Goal: Transaction & Acquisition: Purchase product/service

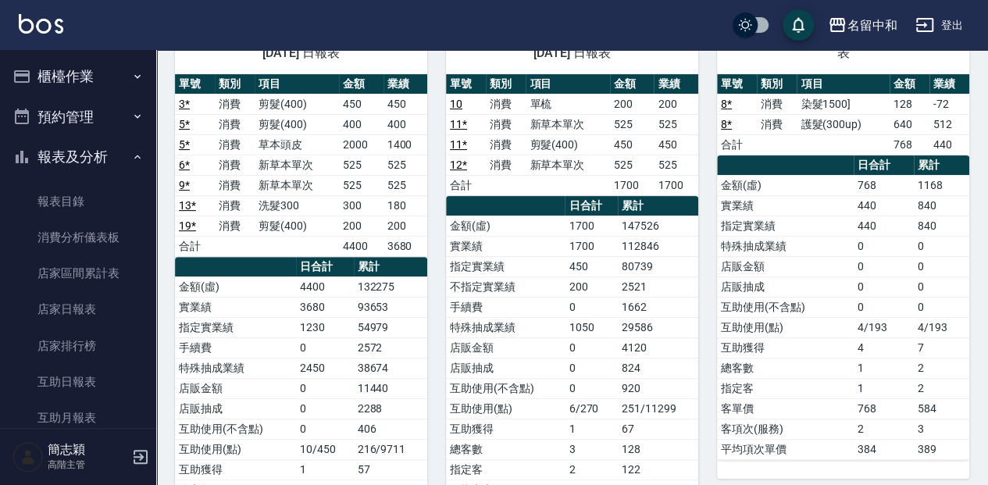
click at [77, 75] on button "櫃檯作業" at bounding box center [78, 76] width 144 height 41
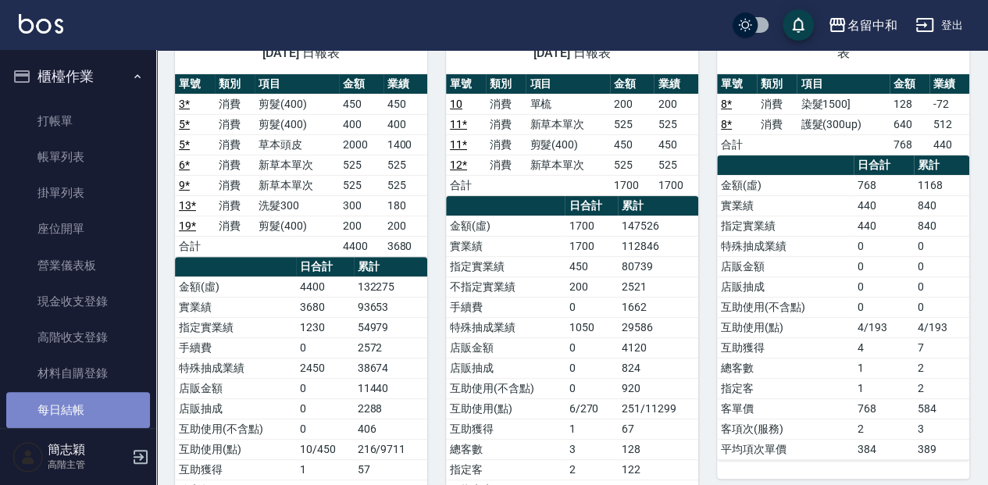
click at [81, 418] on link "每日結帳" at bounding box center [78, 410] width 144 height 36
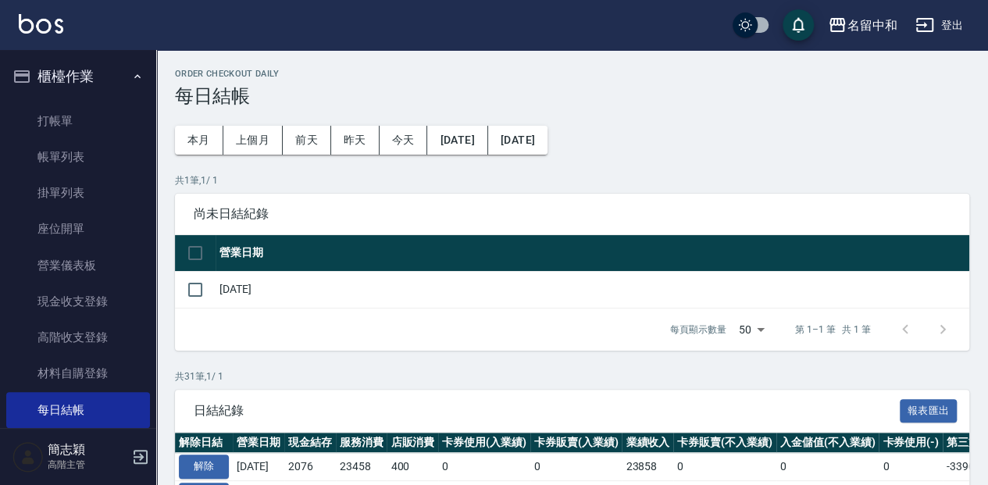
scroll to position [52, 0]
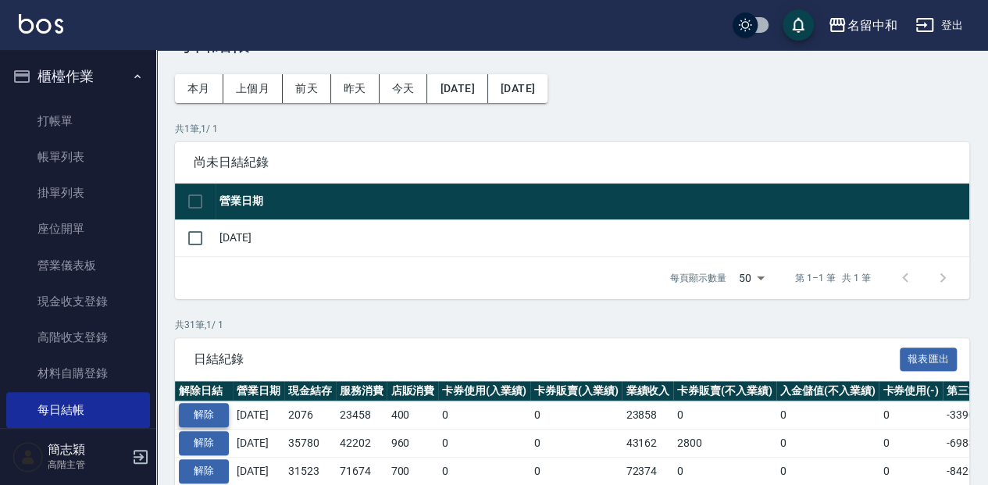
click at [198, 405] on button "解除" at bounding box center [204, 415] width 50 height 24
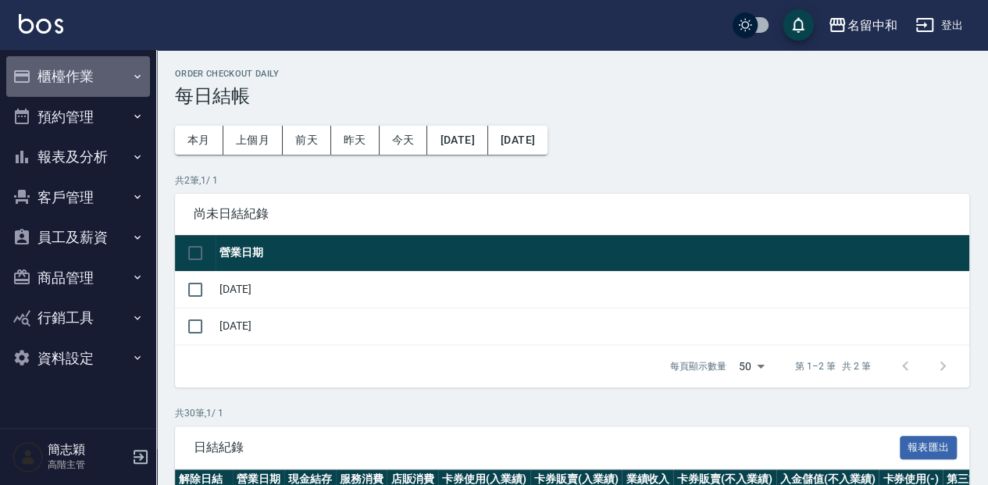
click at [109, 64] on button "櫃檯作業" at bounding box center [78, 76] width 144 height 41
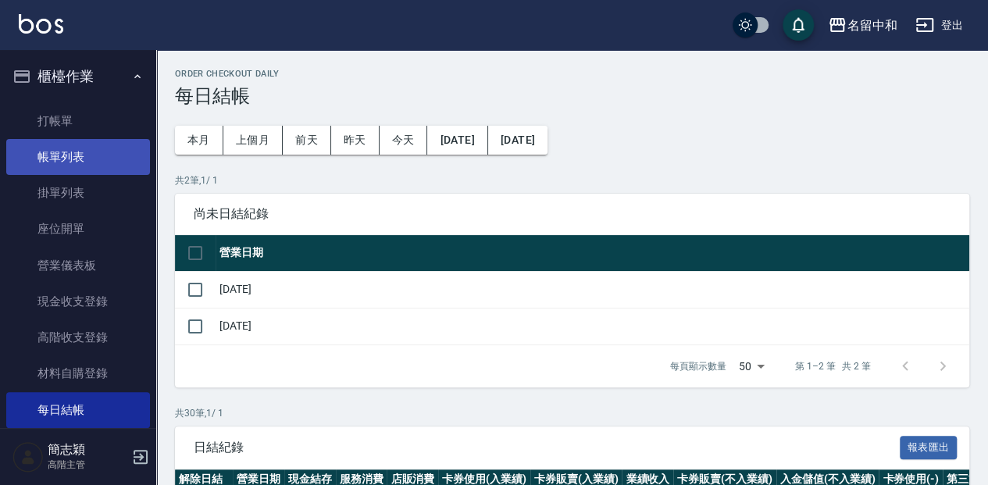
click at [112, 145] on link "帳單列表" at bounding box center [78, 157] width 144 height 36
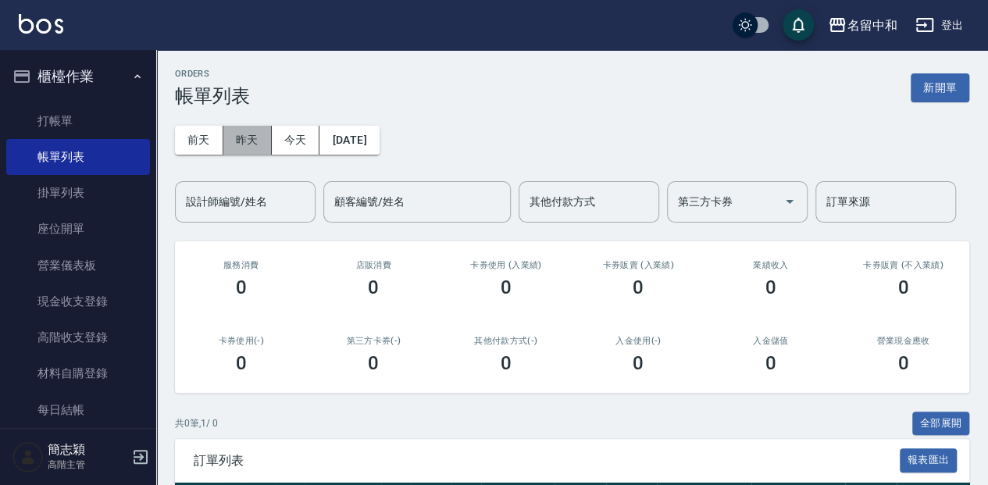
click at [250, 144] on button "昨天" at bounding box center [247, 140] width 48 height 29
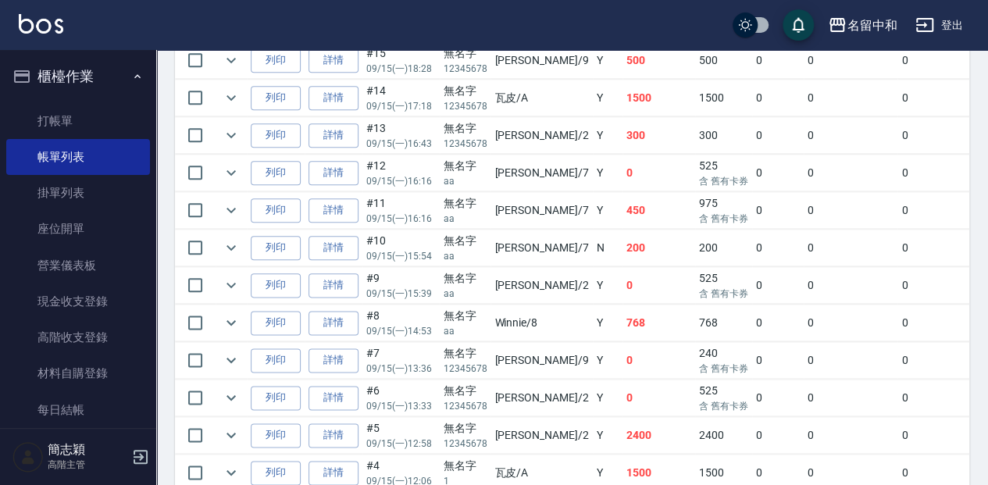
scroll to position [832, 0]
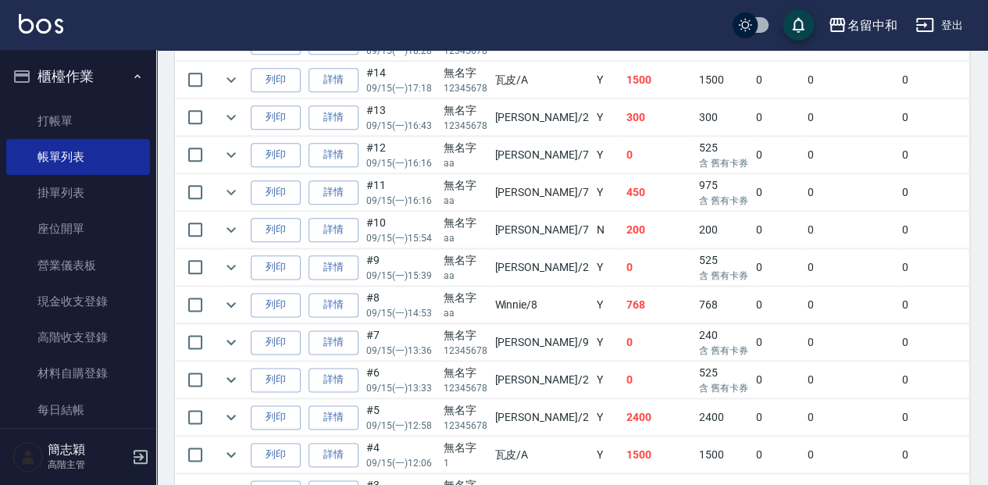
click at [320, 300] on link "詳情" at bounding box center [333, 305] width 50 height 24
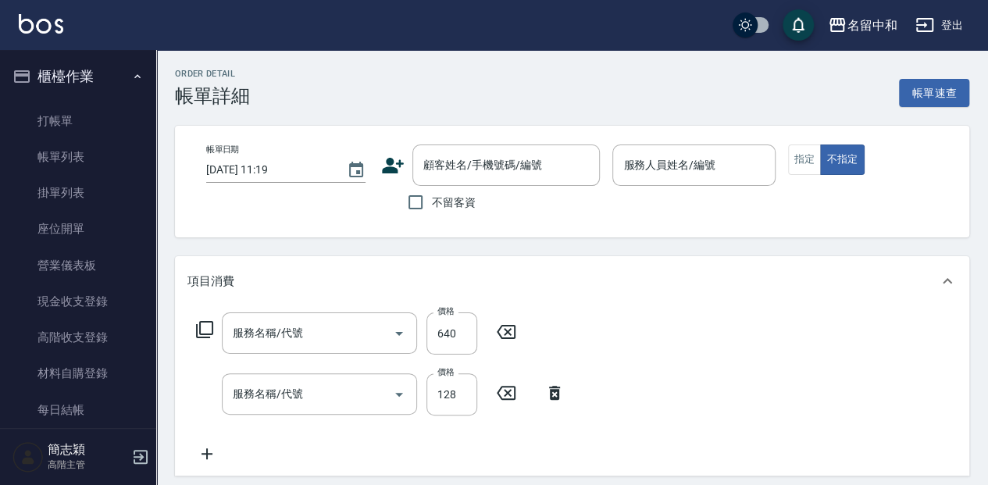
type input "2025/09/15 14:53"
type input "Winnie-8"
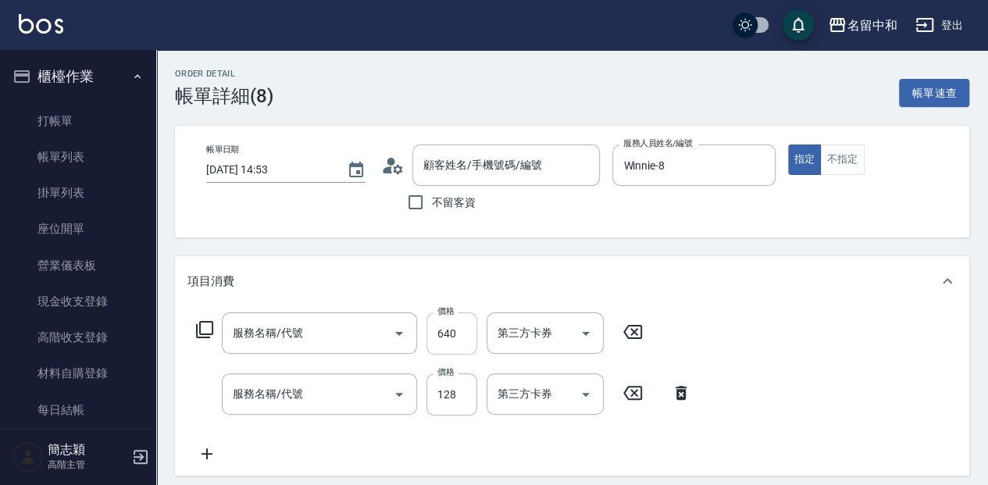
type input "護髮(300up)(603)"
type input "染髮(1500](501)"
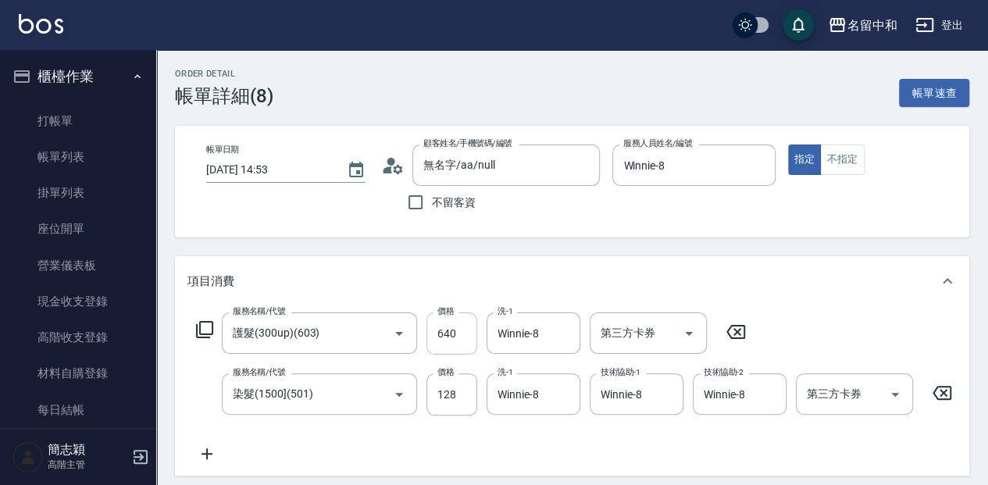
type input "無名字/aa/null"
click at [465, 383] on input "128" at bounding box center [451, 394] width 51 height 42
click at [457, 389] on input "128" at bounding box center [451, 394] width 51 height 42
type input "1280"
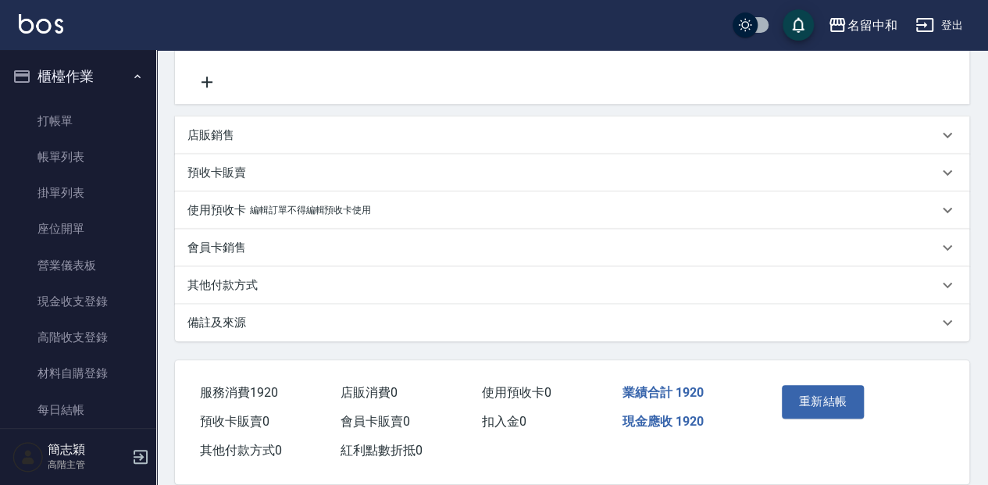
scroll to position [403, 0]
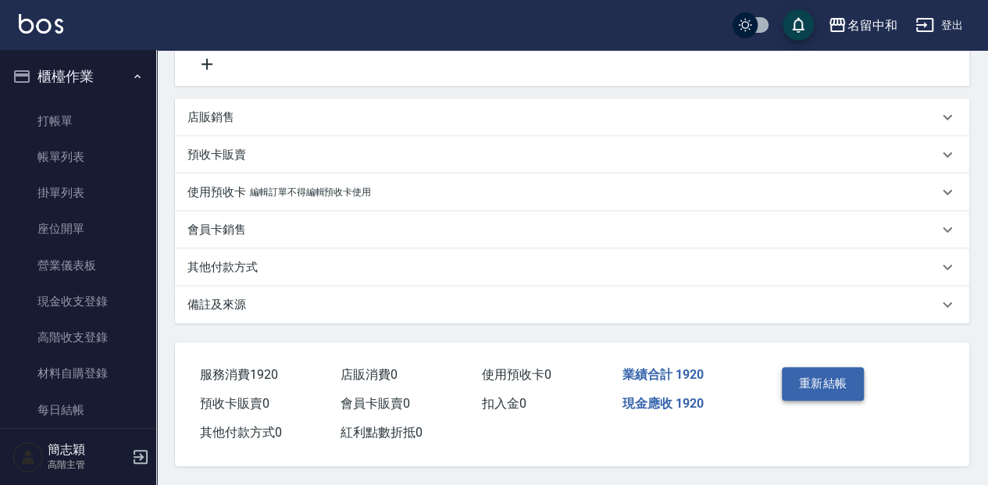
click at [804, 378] on button "重新結帳" at bounding box center [822, 383] width 83 height 33
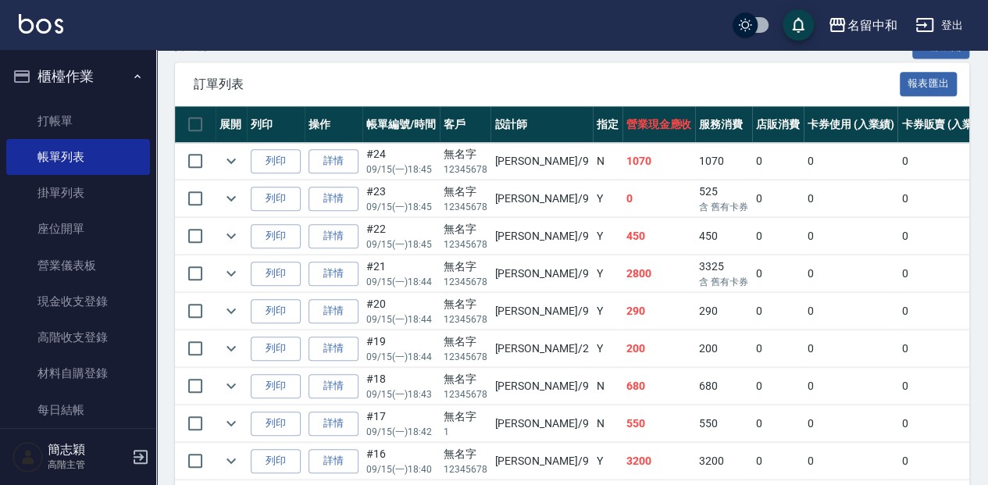
scroll to position [520, 0]
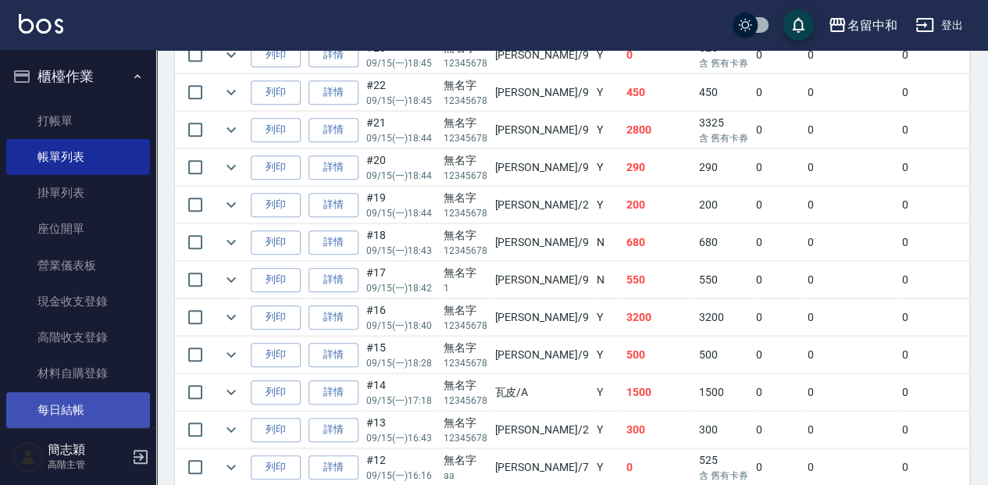
click at [102, 412] on link "每日結帳" at bounding box center [78, 410] width 144 height 36
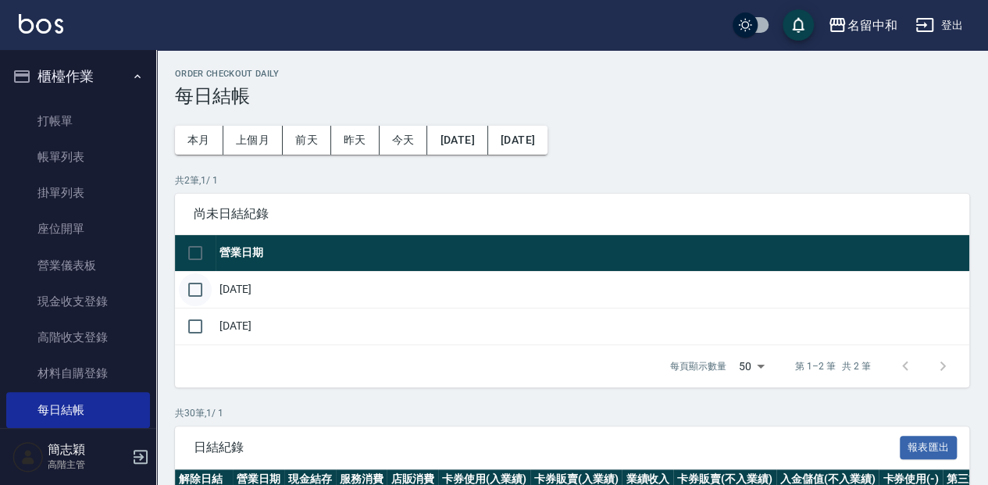
click at [203, 293] on input "checkbox" at bounding box center [195, 289] width 33 height 33
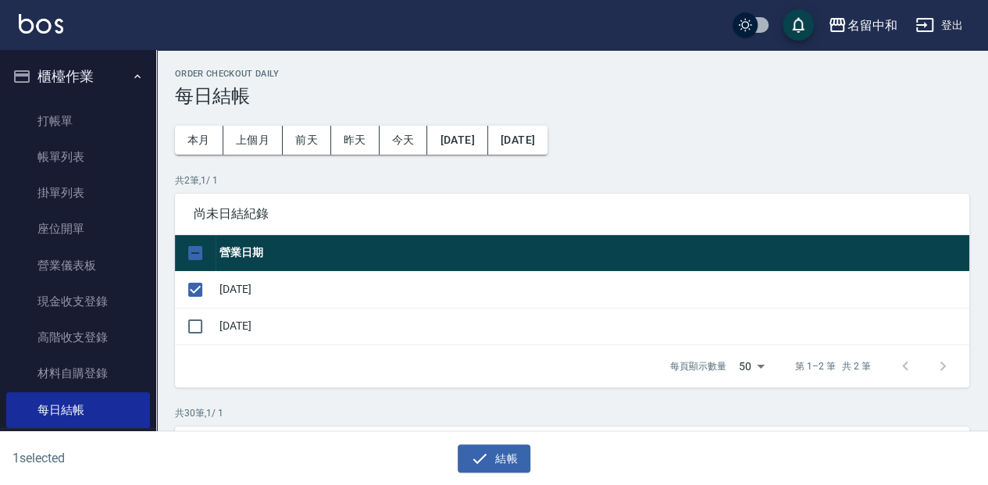
drag, startPoint x: 502, startPoint y: 447, endPoint x: 485, endPoint y: 412, distance: 39.1
click at [502, 446] on button "結帳" at bounding box center [493, 458] width 73 height 29
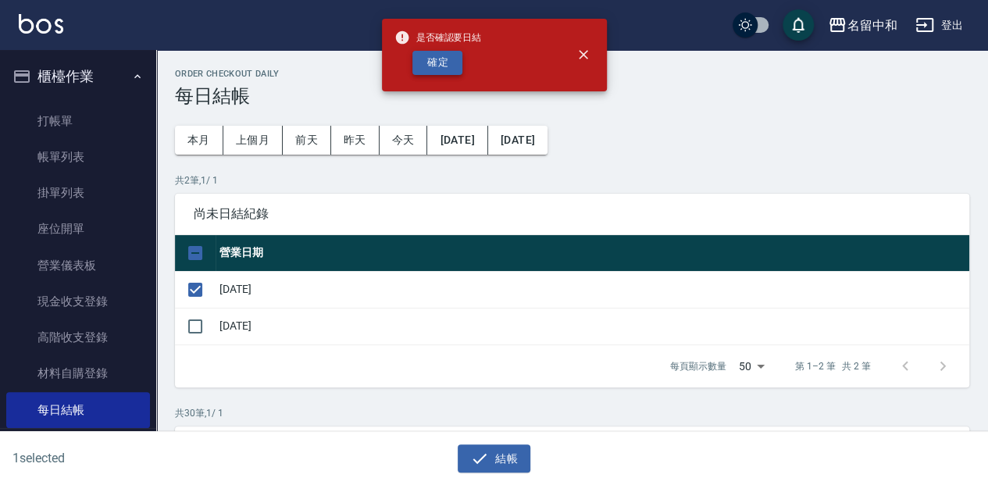
click at [431, 66] on button "確定" at bounding box center [437, 63] width 50 height 24
checkbox input "false"
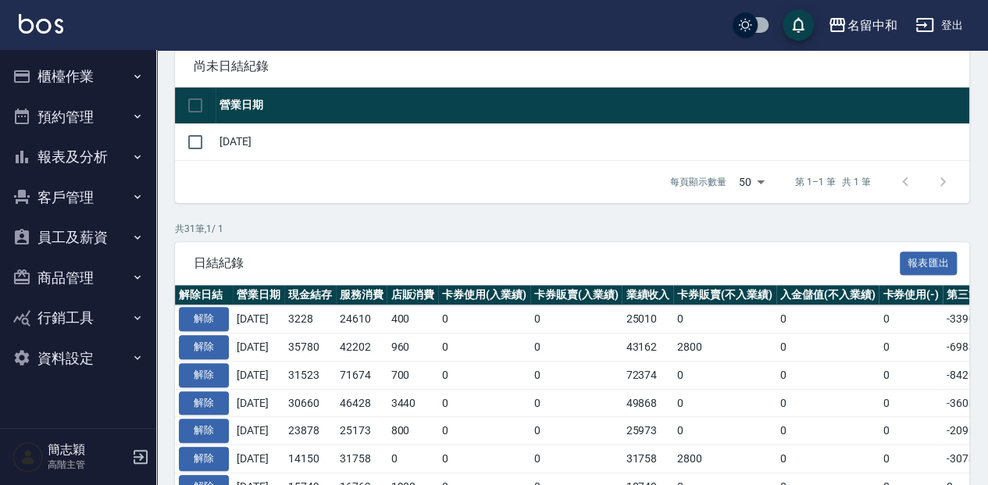
scroll to position [156, 0]
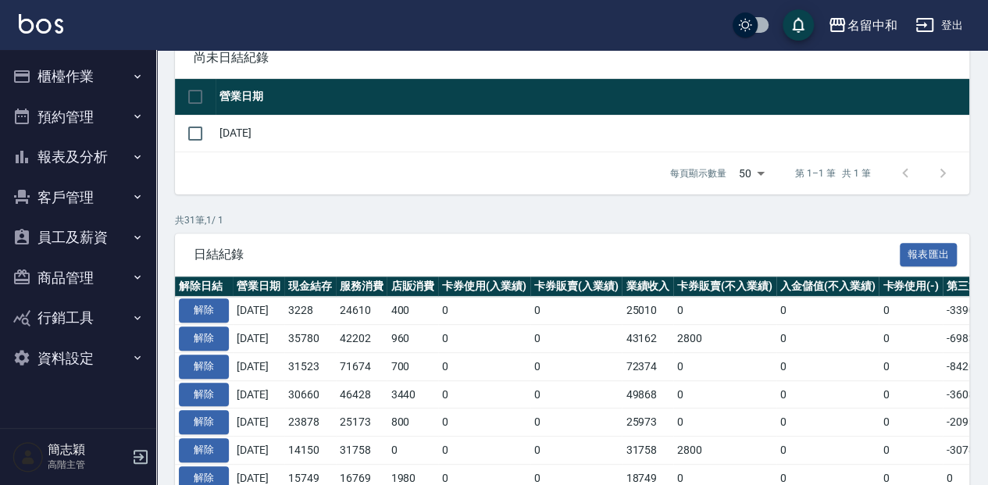
click at [141, 75] on icon "button" at bounding box center [137, 76] width 12 height 12
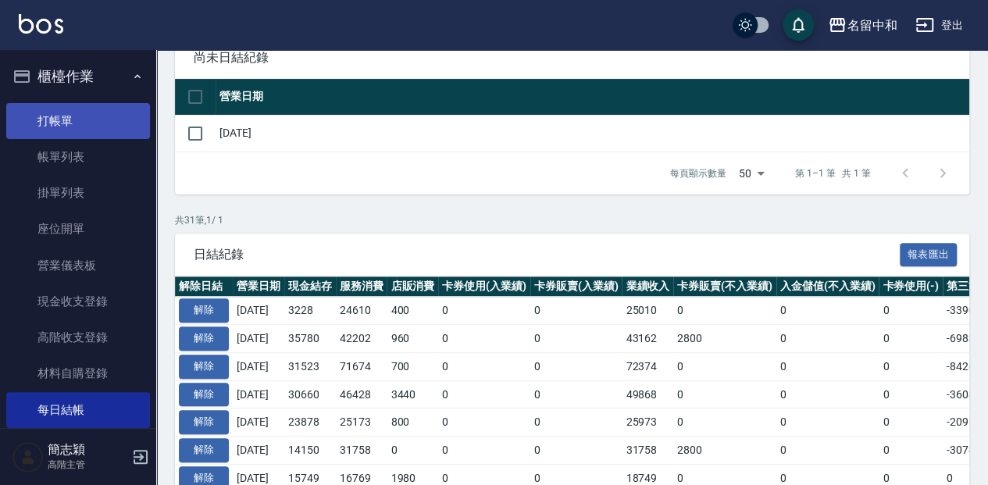
click at [66, 136] on link "打帳單" at bounding box center [78, 121] width 144 height 36
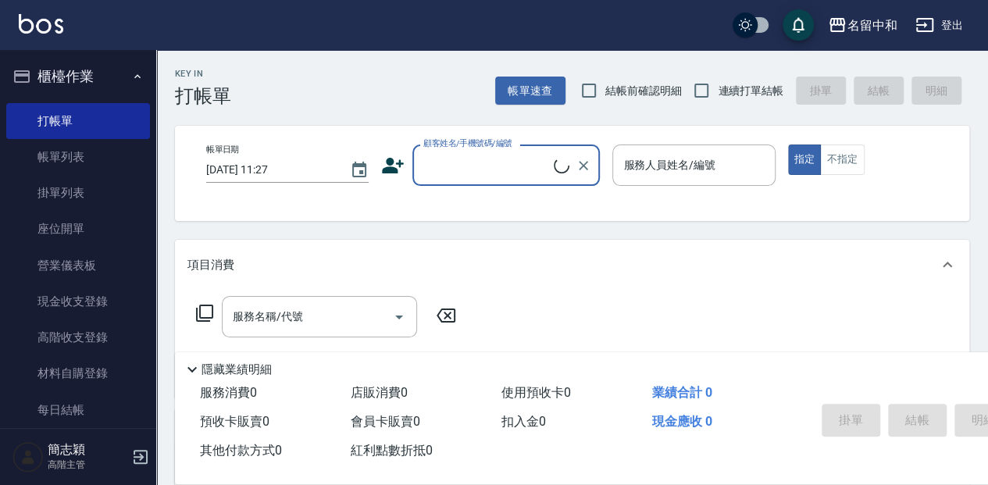
drag, startPoint x: 507, startPoint y: 162, endPoint x: 494, endPoint y: 184, distance: 26.2
click at [507, 162] on input "顧客姓名/手機號碼/編號" at bounding box center [486, 164] width 134 height 27
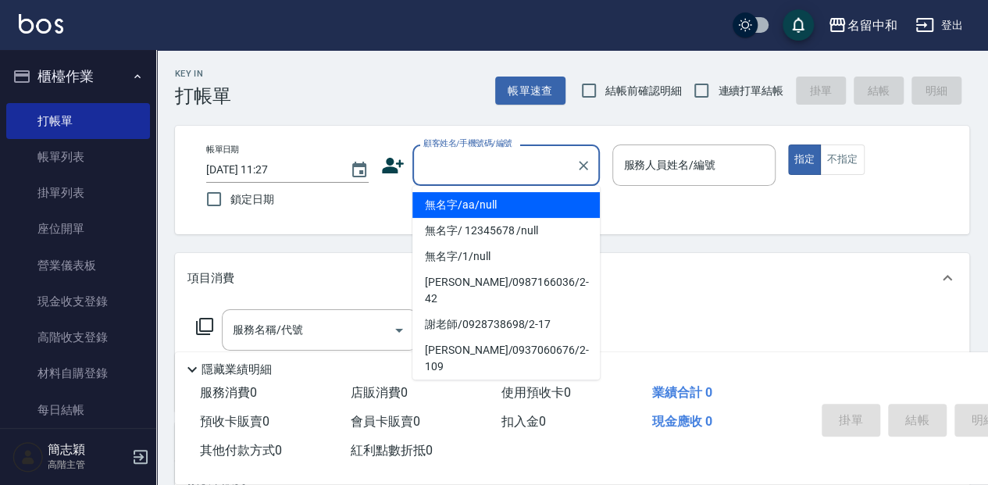
click at [503, 204] on li "無名字/aa/null" at bounding box center [505, 205] width 187 height 26
type input "無名字/aa/null"
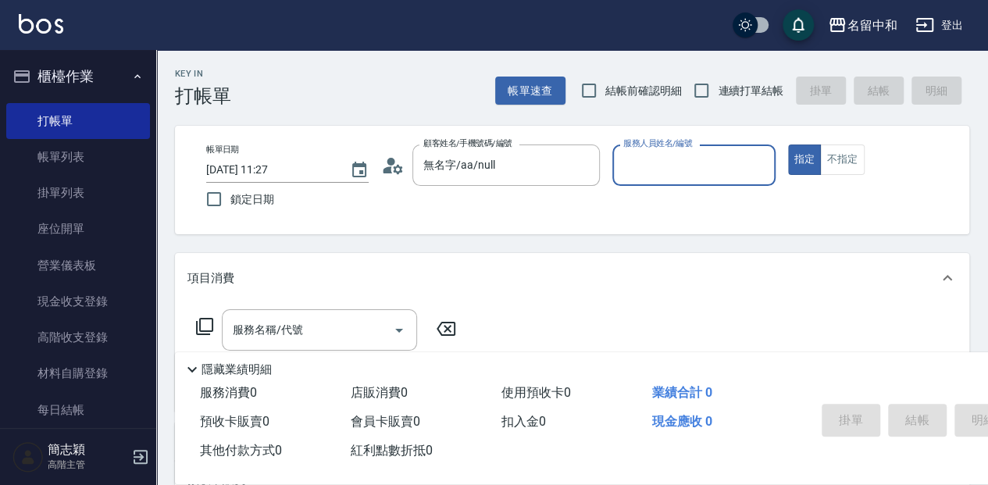
click at [646, 173] on input "服務人員姓名/編號" at bounding box center [693, 164] width 148 height 27
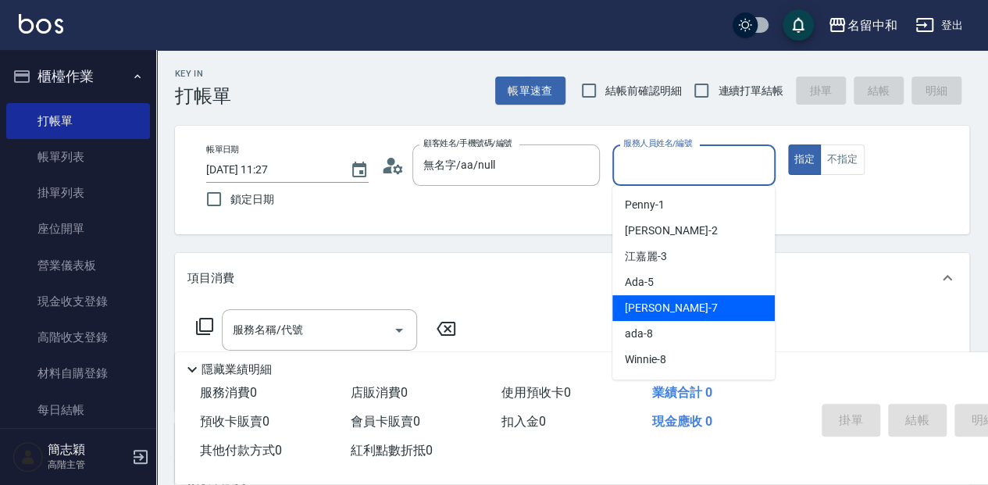
click at [714, 304] on div "[PERSON_NAME] -7" at bounding box center [693, 308] width 162 height 26
type input "[PERSON_NAME]-7"
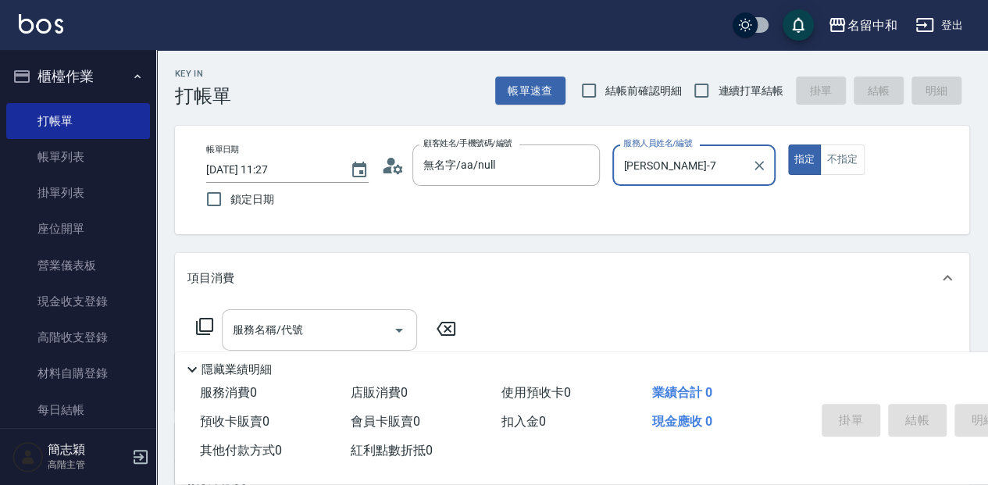
click at [326, 326] on input "服務名稱/代號" at bounding box center [308, 329] width 158 height 27
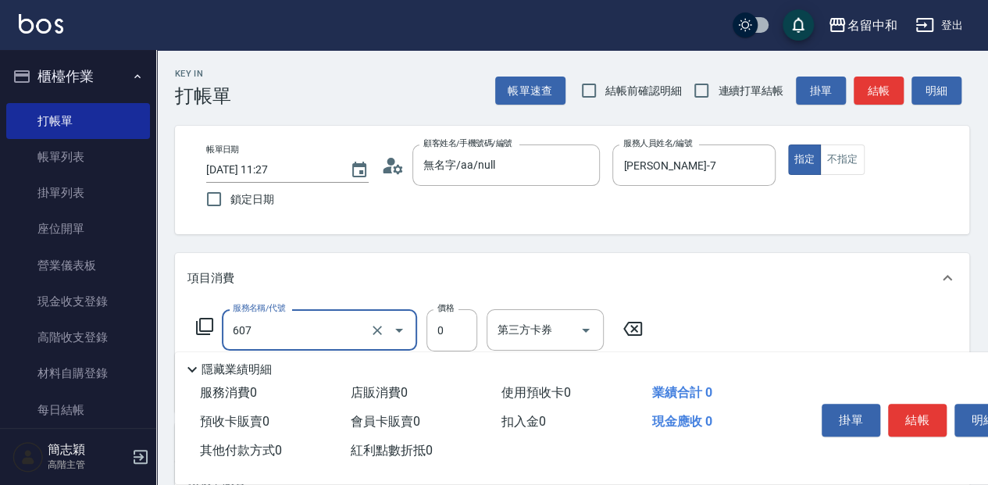
type input "魚子單次0(607)"
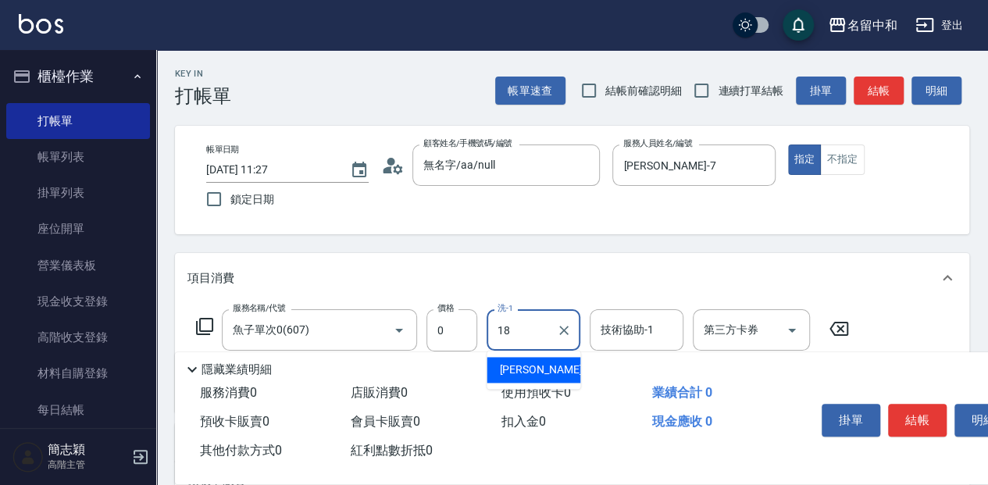
type input "[PERSON_NAME]-18"
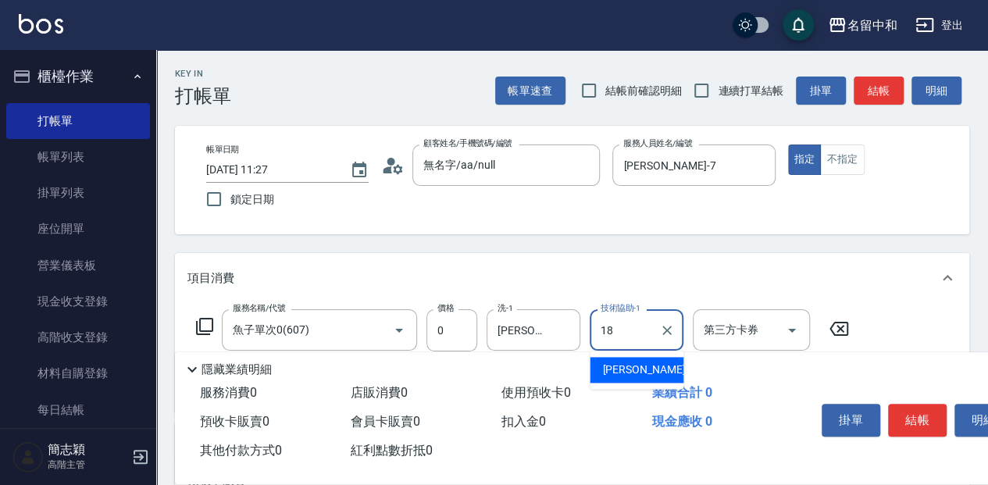
type input "[PERSON_NAME]-18"
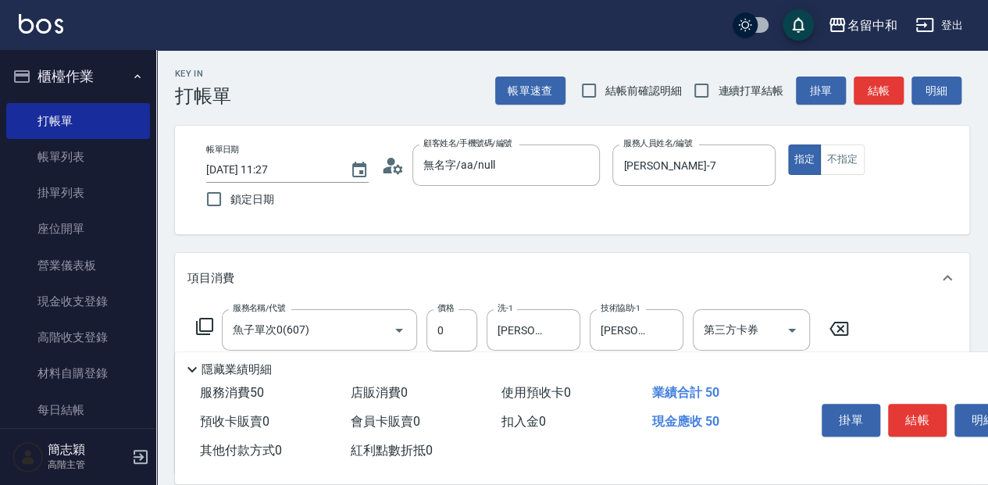
type input "吹捲(803)"
type input "100"
click at [923, 420] on button "結帳" at bounding box center [917, 420] width 59 height 33
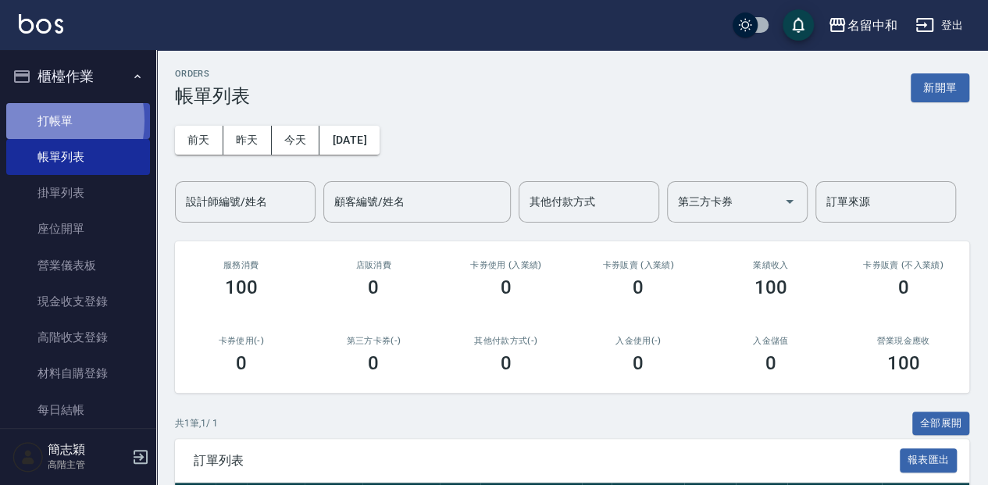
click at [37, 120] on link "打帳單" at bounding box center [78, 121] width 144 height 36
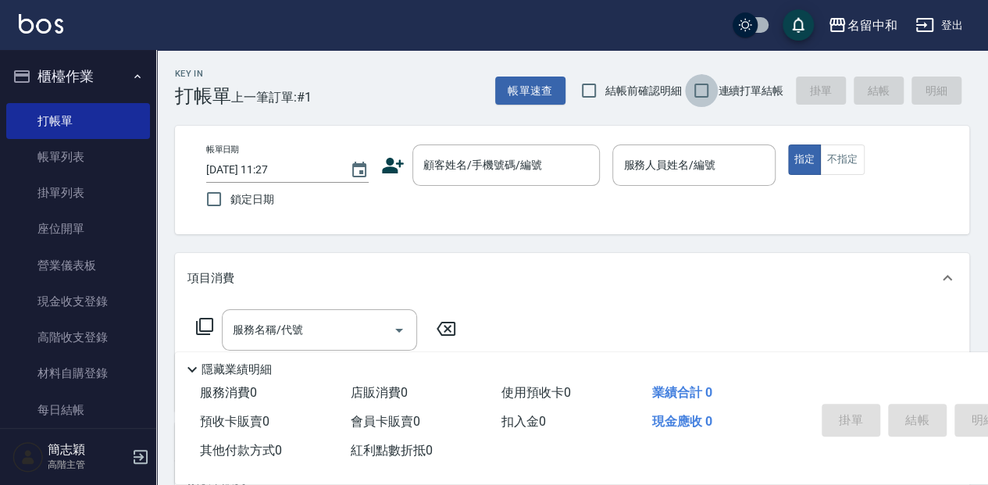
click at [701, 87] on input "連續打單結帳" at bounding box center [701, 90] width 33 height 33
checkbox input "true"
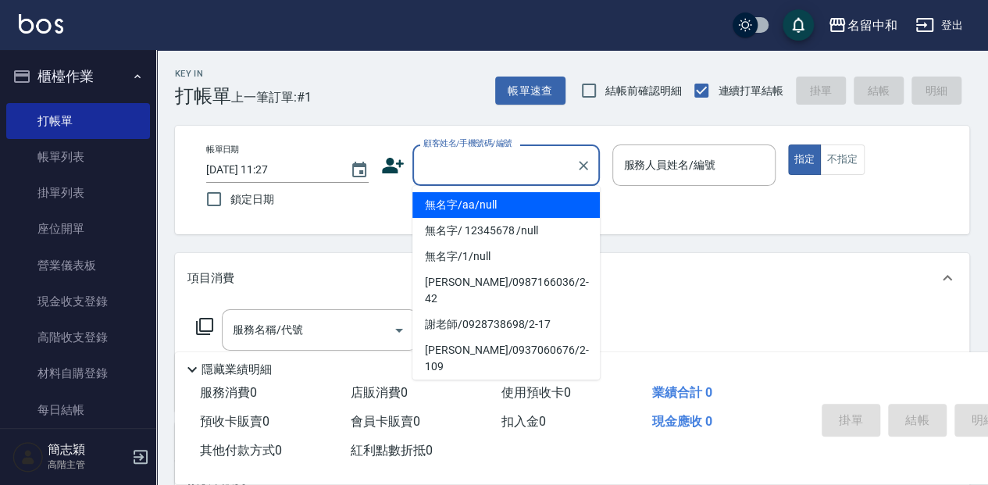
click at [435, 168] on input "顧客姓名/手機號碼/編號" at bounding box center [494, 164] width 150 height 27
click at [509, 212] on li "無名字/aa/null" at bounding box center [505, 205] width 187 height 26
type input "無名字/aa/null"
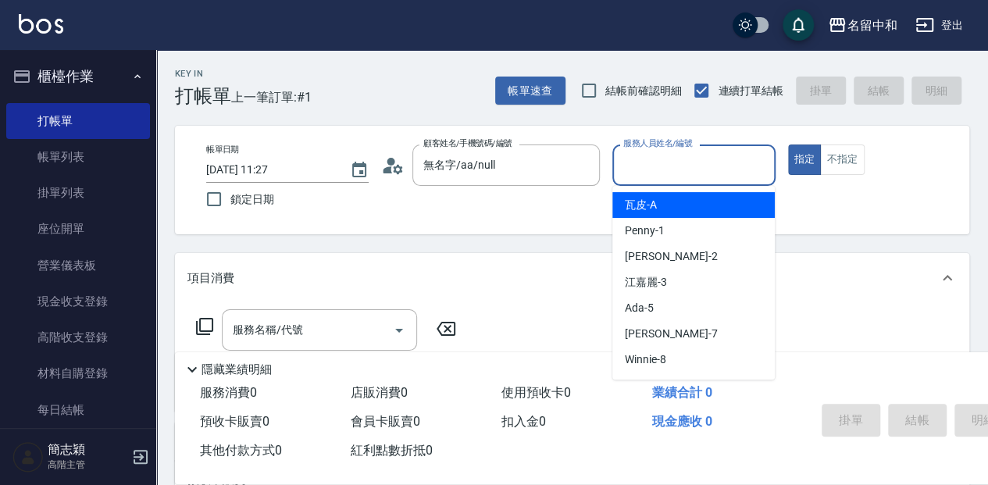
click at [647, 176] on input "服務人員姓名/編號" at bounding box center [693, 164] width 148 height 27
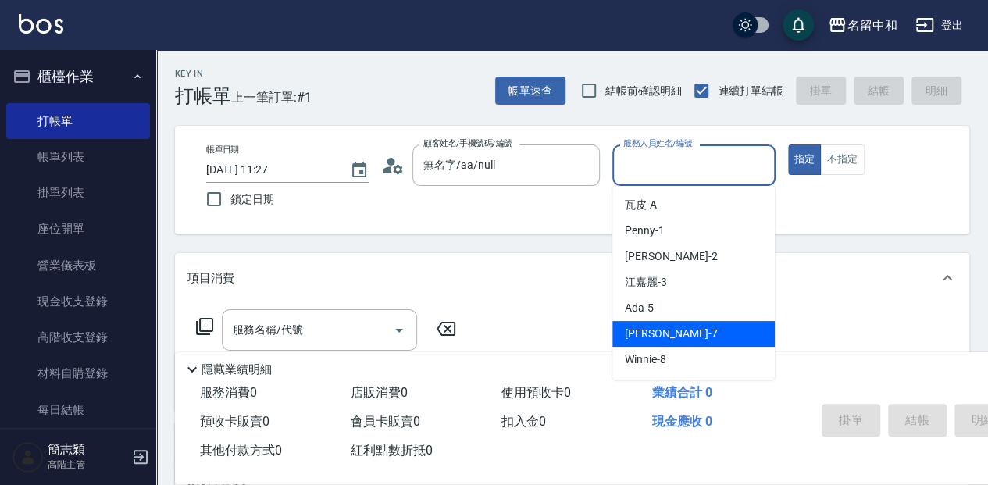
click at [668, 329] on span "[PERSON_NAME] -7" at bounding box center [671, 334] width 92 height 16
type input "[PERSON_NAME]-7"
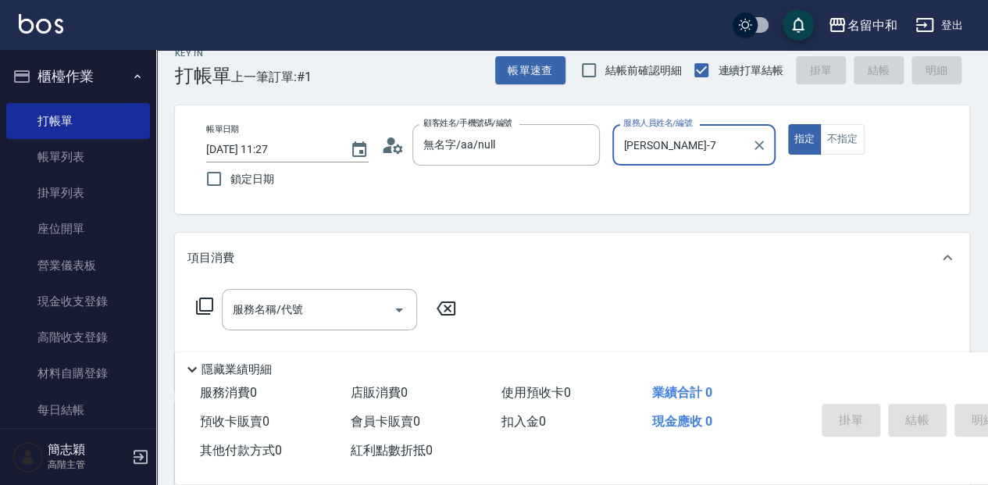
scroll to position [52, 0]
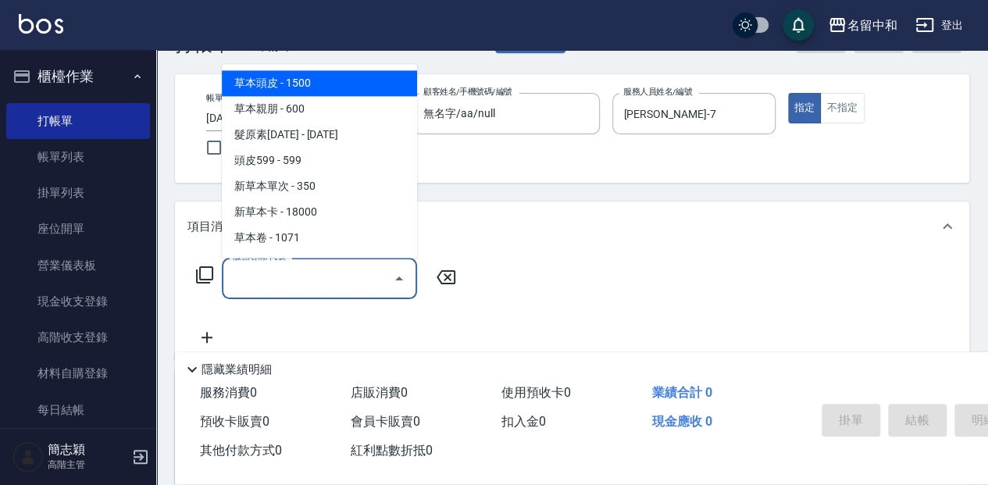
click at [328, 276] on input "服務名稱/代號" at bounding box center [308, 278] width 158 height 27
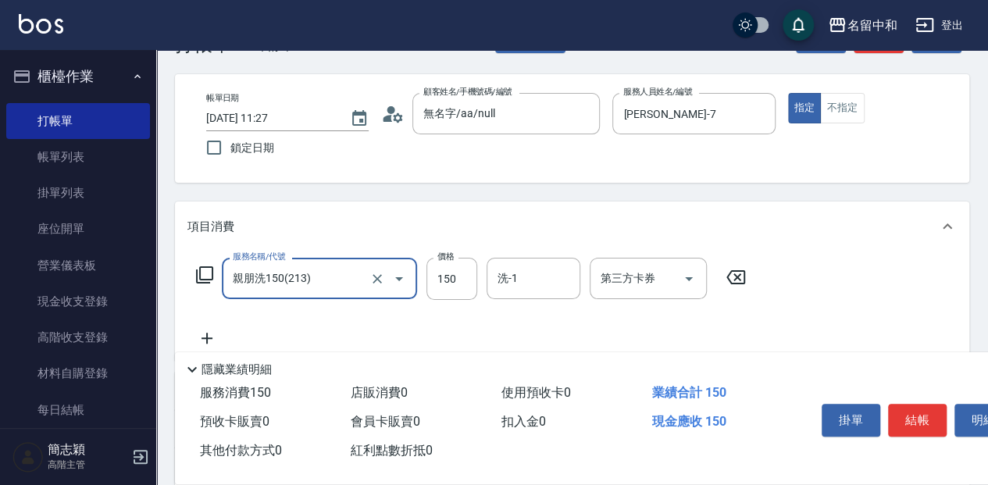
type input "親朋洗150(213)"
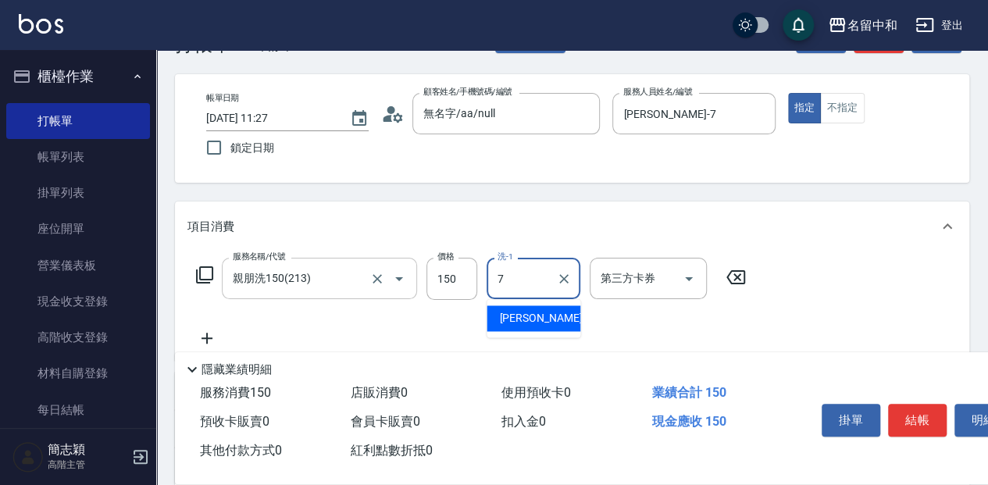
type input "[PERSON_NAME]-7"
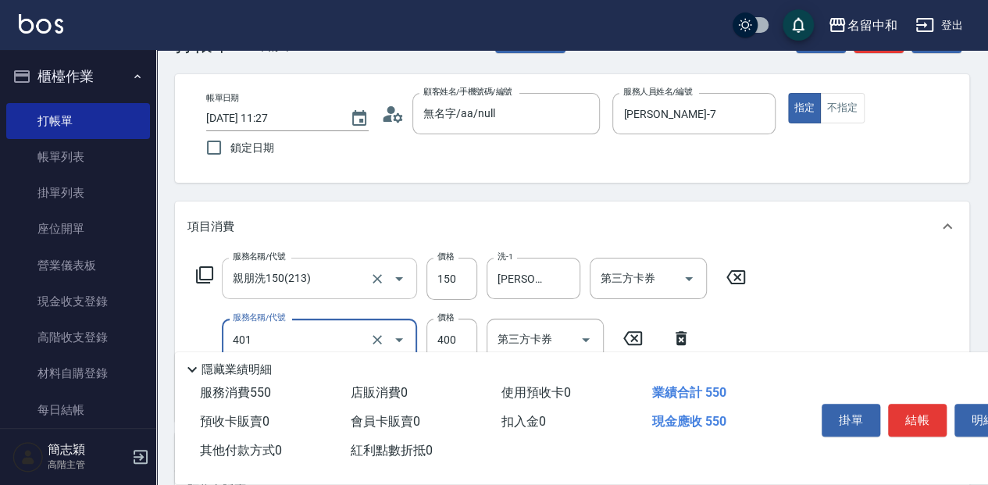
type input "剪髮(400)(401)"
type input "350"
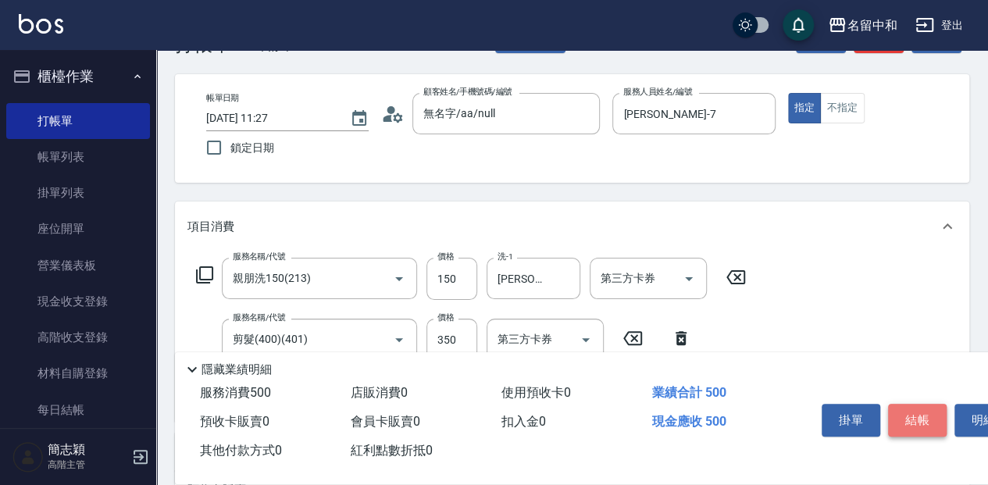
click at [918, 411] on button "結帳" at bounding box center [917, 420] width 59 height 33
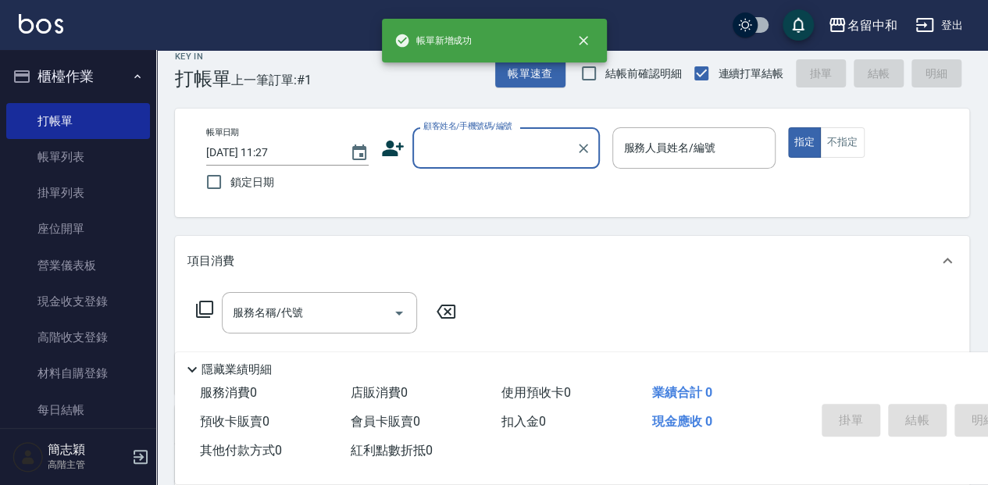
scroll to position [0, 0]
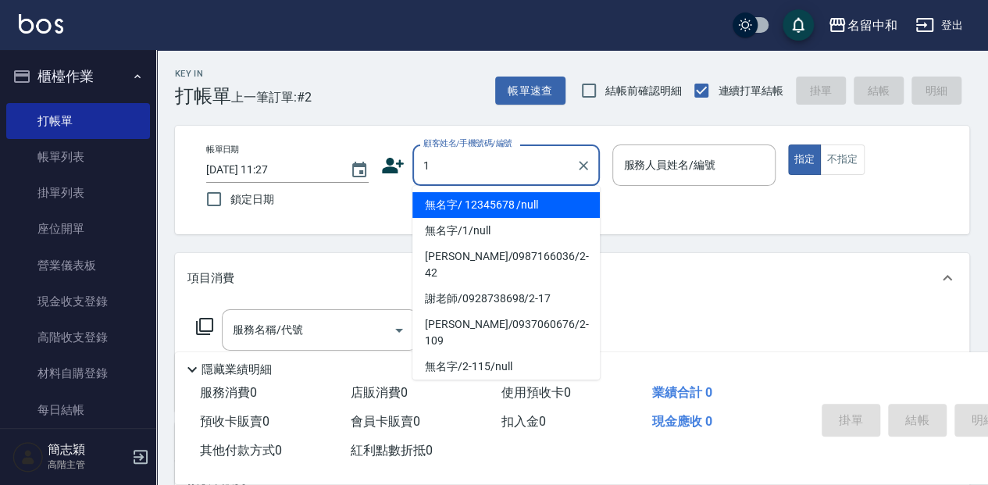
type input "無名字/ 12345678 /null"
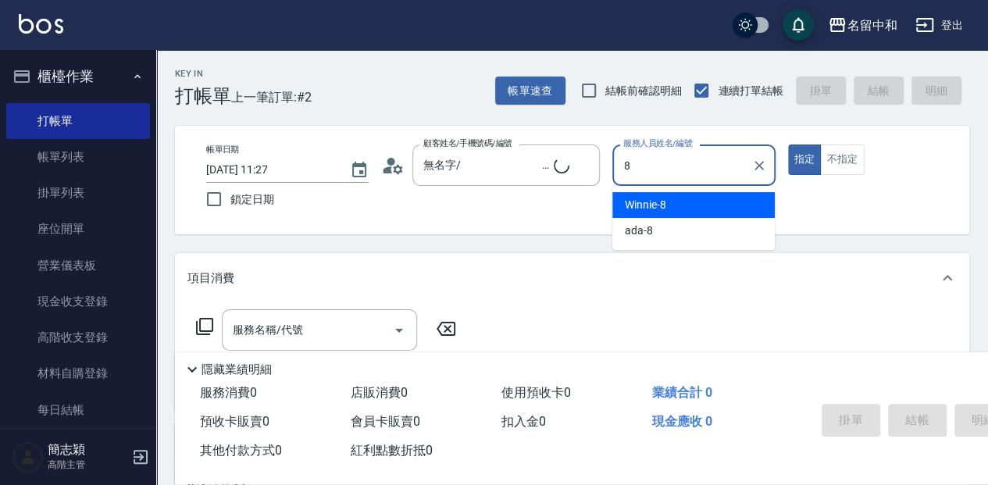
type input "8"
type input "無名字/1/null"
type input "Winnie-8"
type button "true"
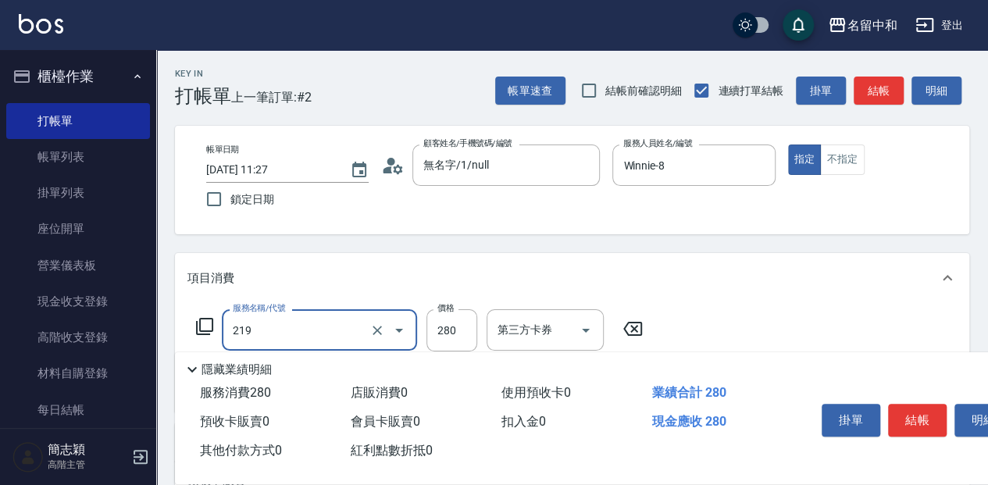
type input "洗髮280(219)"
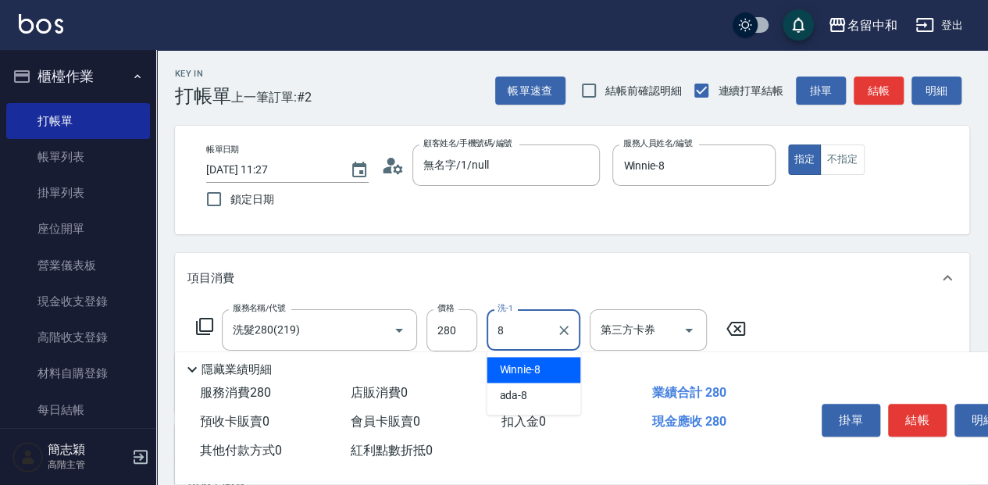
type input "Winnie-8"
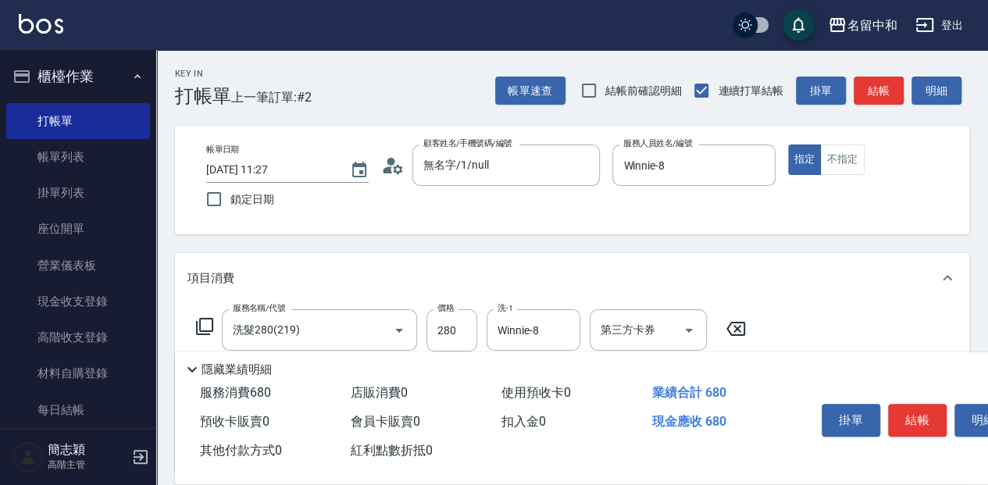
type input "剪髮(400)(401)"
click at [907, 411] on button "結帳" at bounding box center [917, 420] width 59 height 33
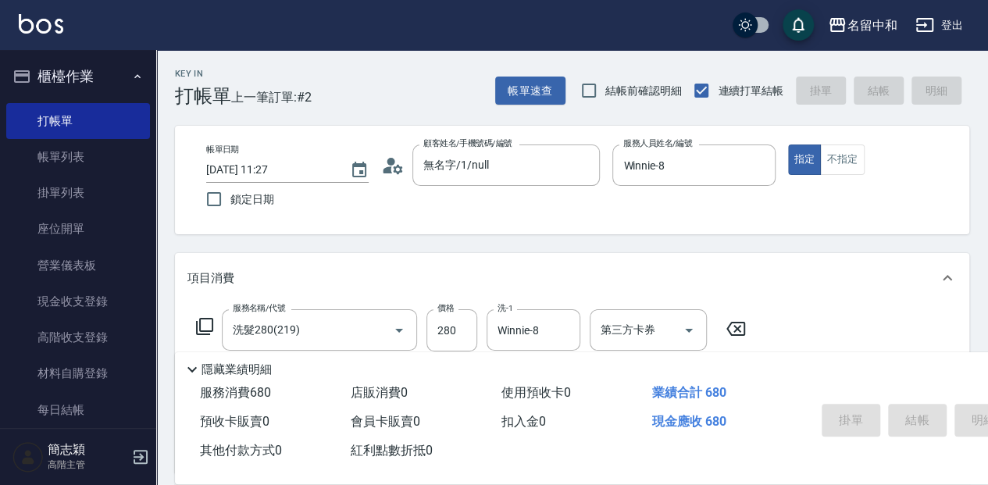
type input "[DATE] 11:28"
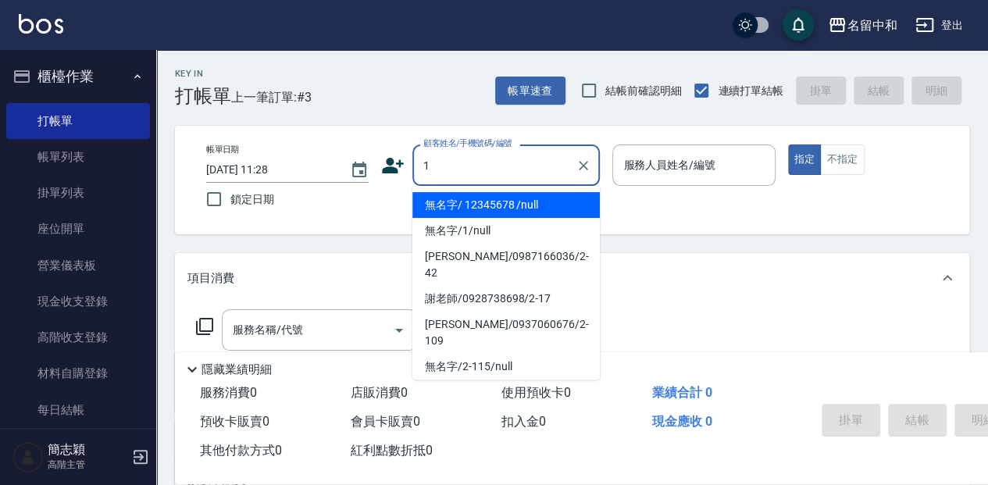
type input "無名字/ 12345678 /null"
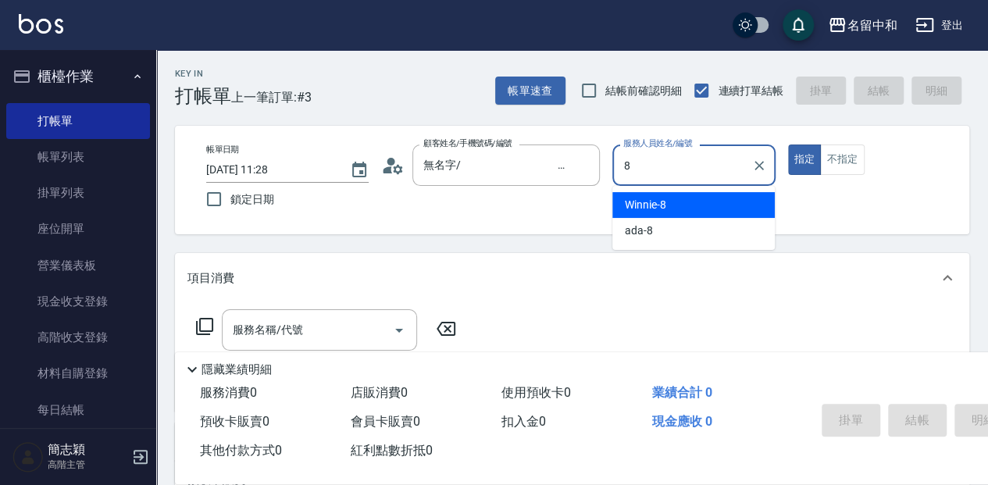
type input "Winnie-8"
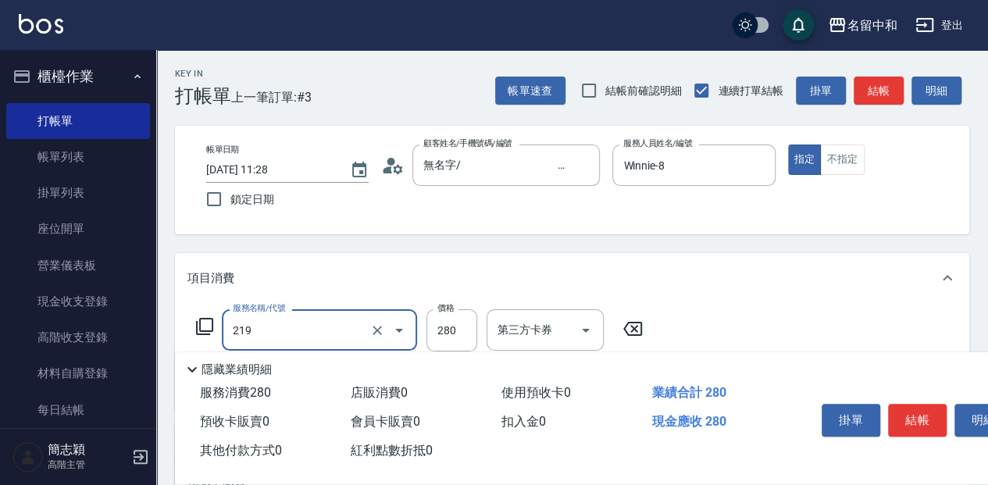
type input "洗髮280(219)"
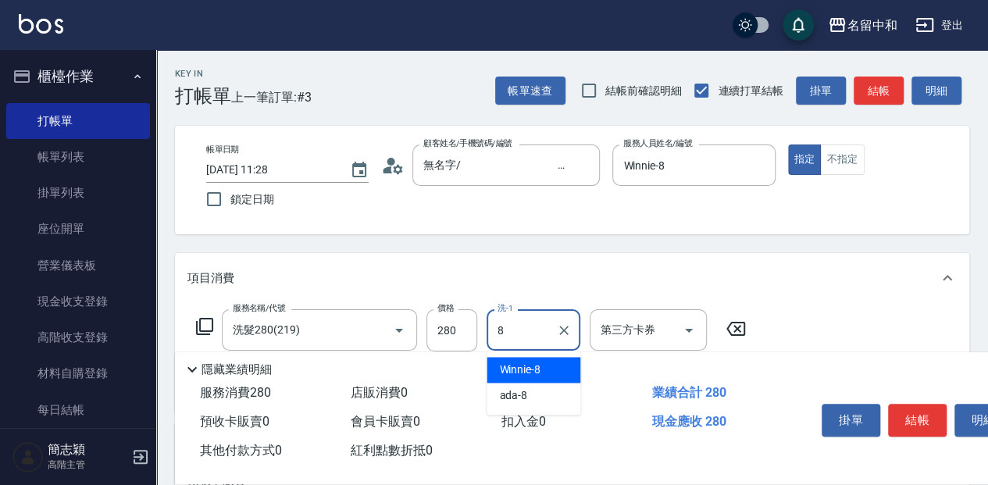
type input "Winnie-8"
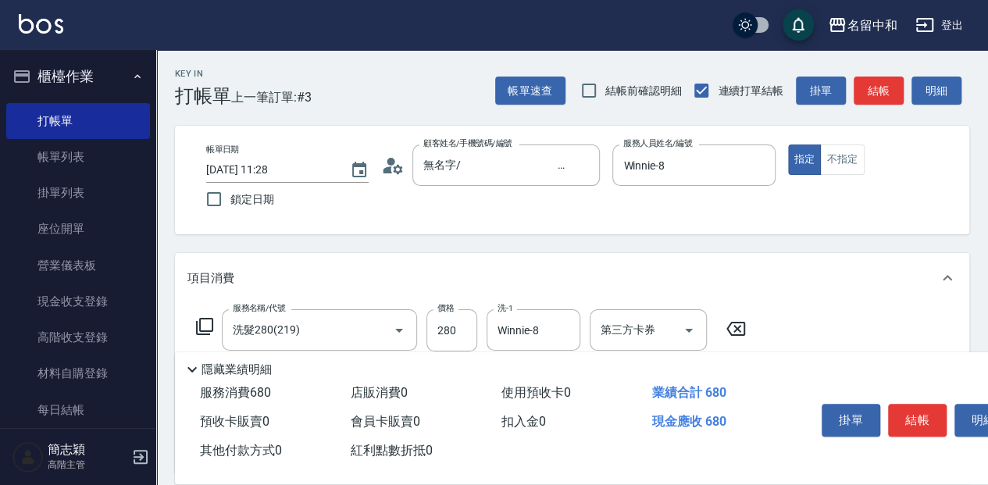
type input "剪髮(400)(401)"
click at [907, 411] on button "結帳" at bounding box center [917, 420] width 59 height 33
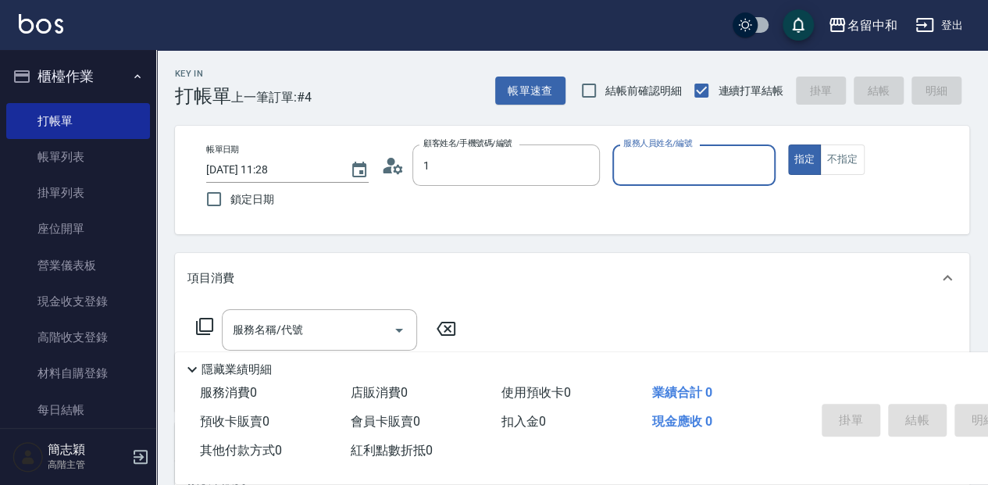
type input "無名字/ 12345678 /null"
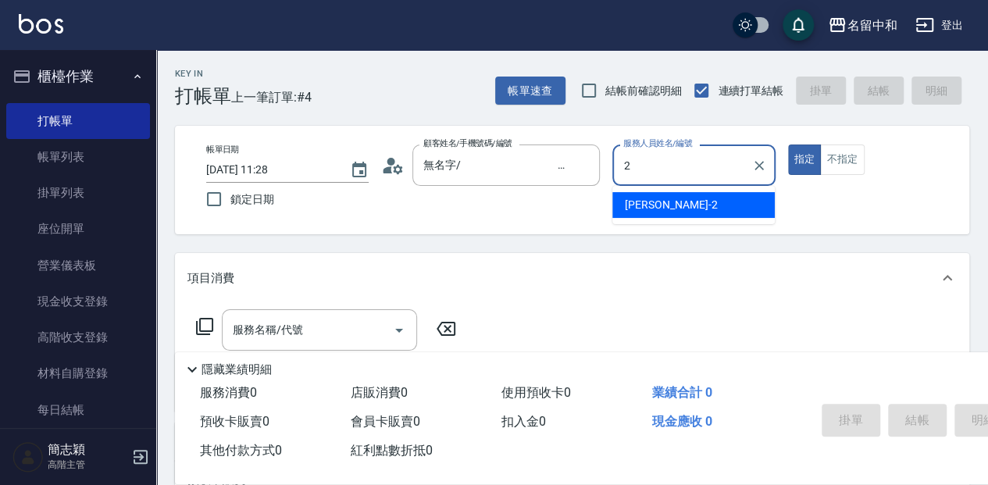
type input "[PERSON_NAME]-2"
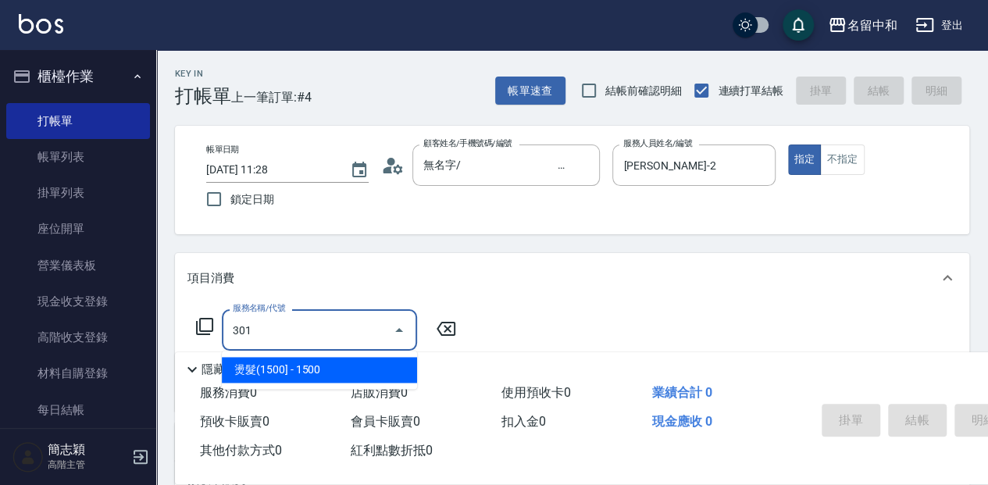
type input "燙髮(1500](301)"
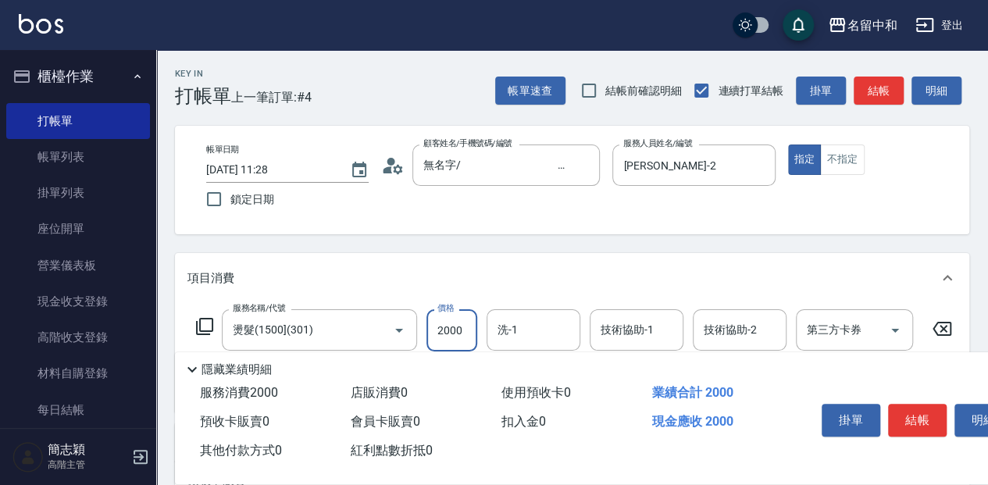
type input "2000"
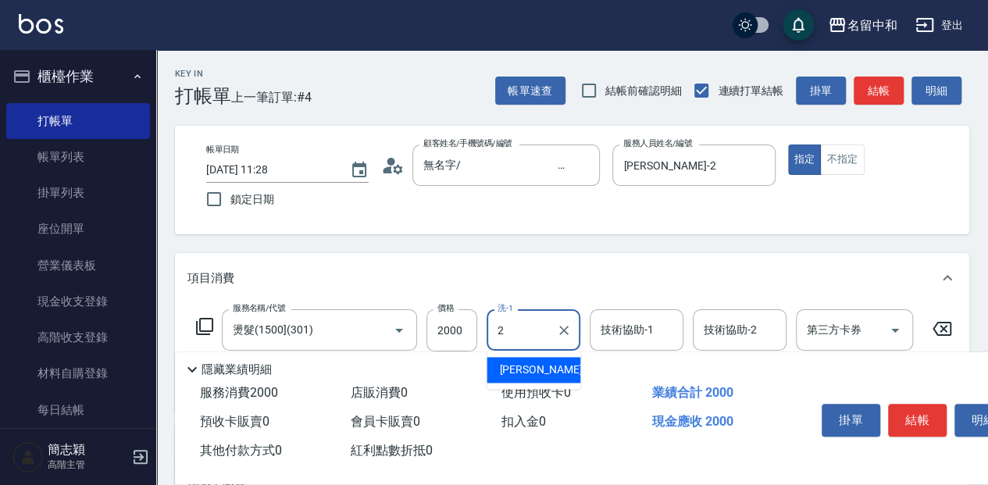
type input "[PERSON_NAME]-2"
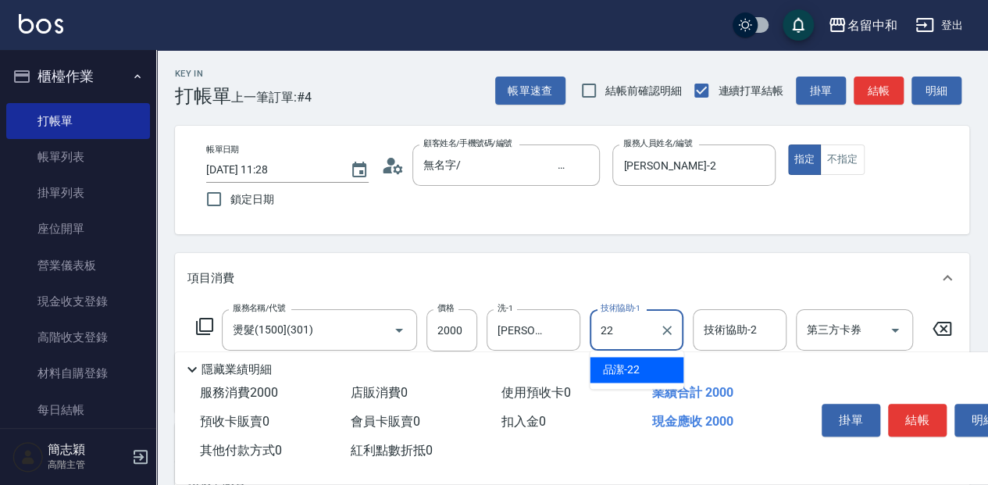
type input "品潔-22"
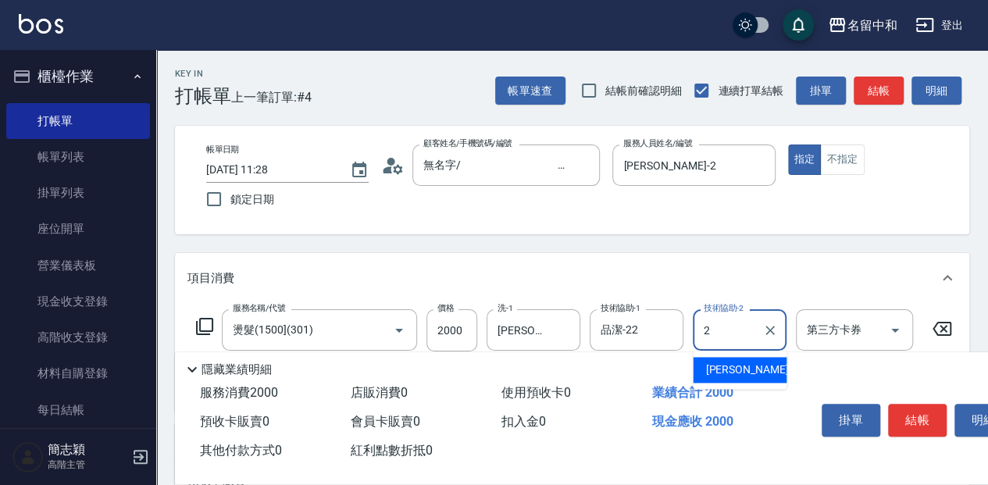
type input "[PERSON_NAME]-2"
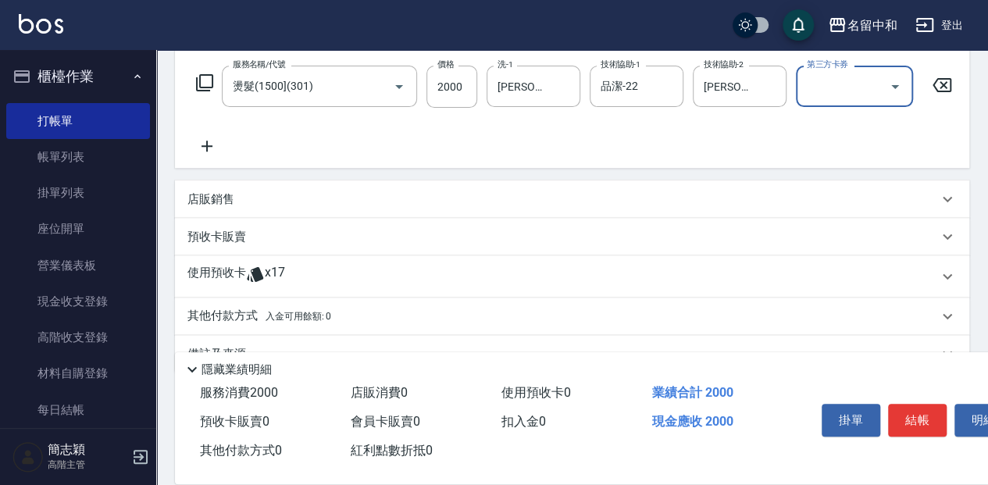
scroll to position [260, 0]
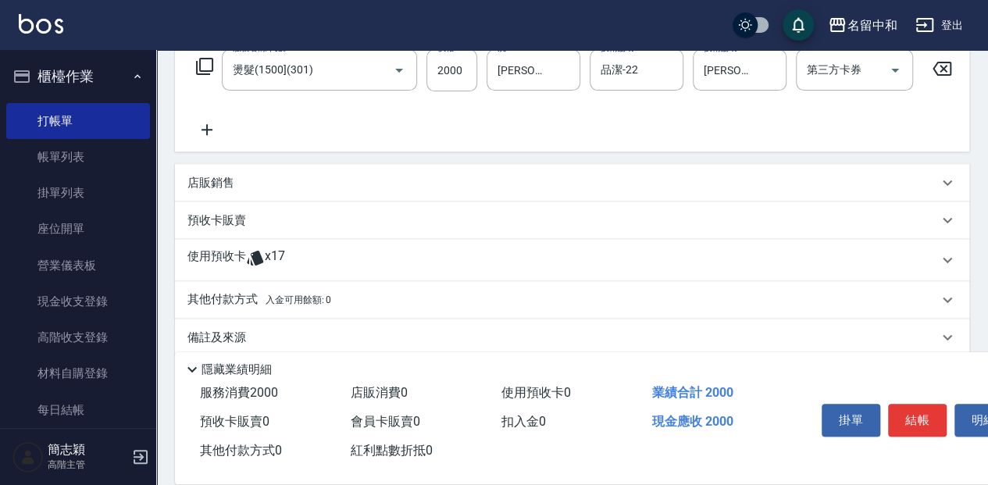
click at [242, 176] on div "店販銷售" at bounding box center [572, 182] width 794 height 37
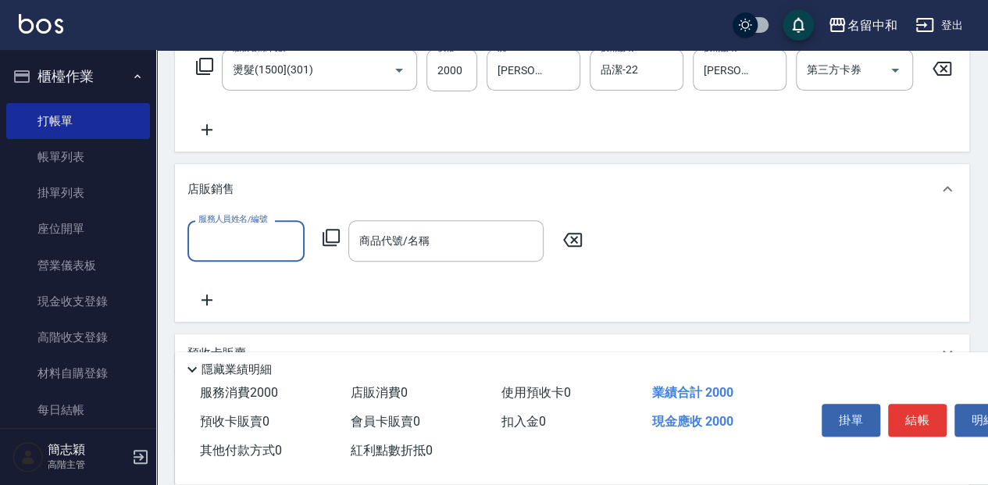
scroll to position [0, 0]
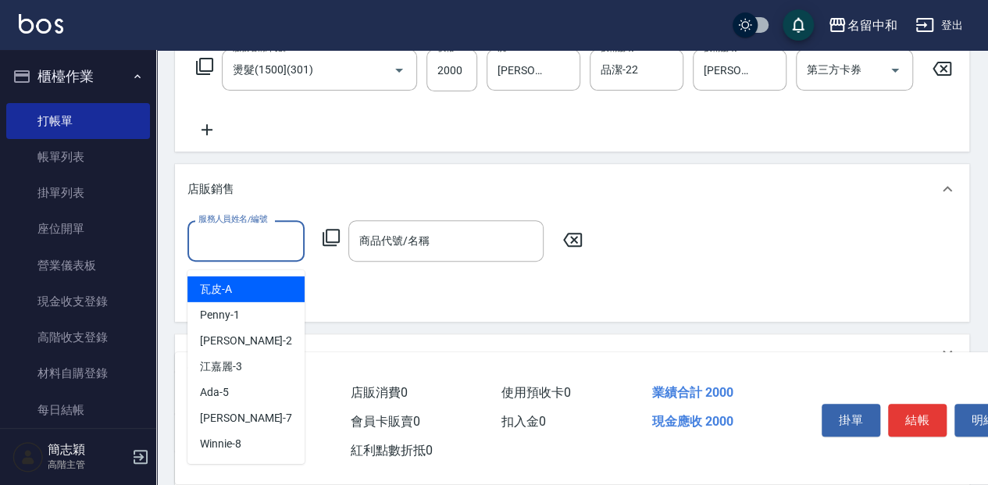
click at [230, 243] on input "服務人員姓名/編號" at bounding box center [245, 240] width 103 height 27
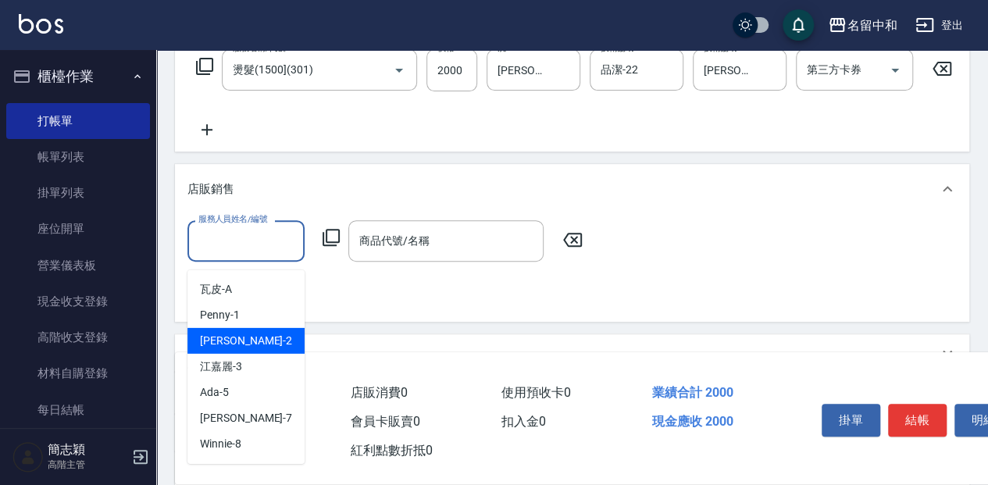
click at [265, 341] on div "[PERSON_NAME] -2" at bounding box center [245, 341] width 117 height 26
type input "[PERSON_NAME]-2"
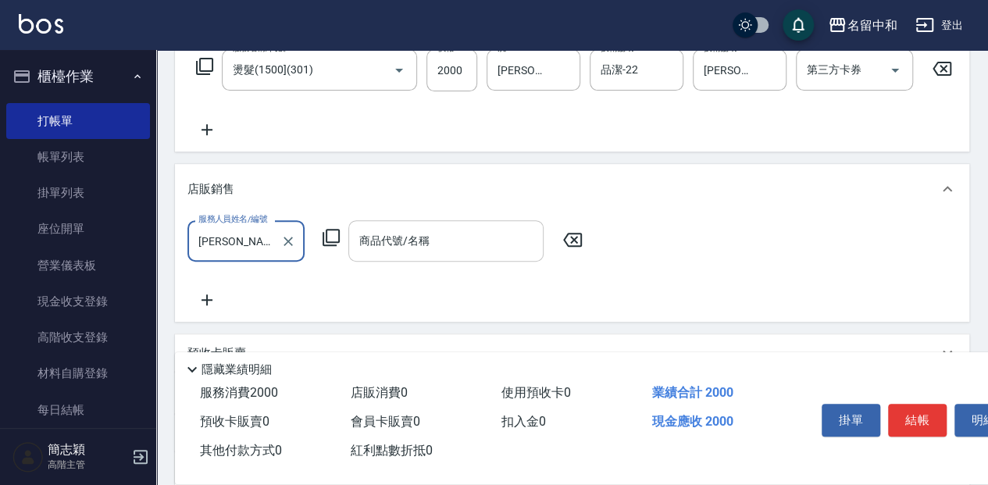
click at [421, 254] on input "商品代號/名稱" at bounding box center [445, 240] width 181 height 27
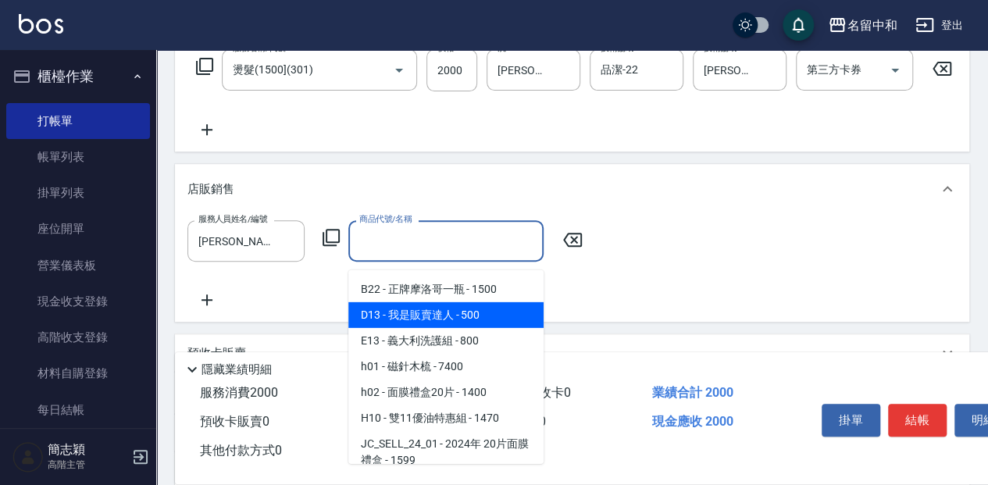
click at [428, 303] on span "D13 - 我是販賣達人 - 500" at bounding box center [445, 315] width 195 height 26
type input "我是販賣達人"
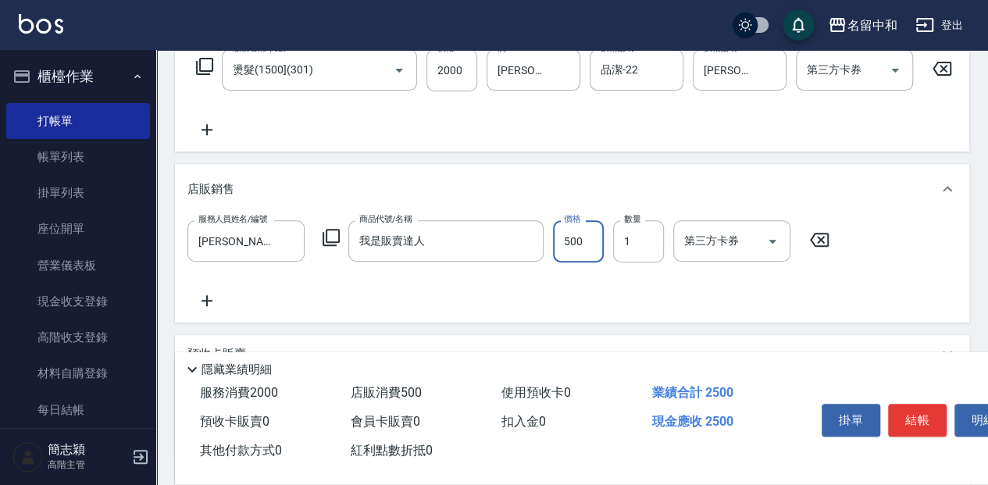
click at [590, 262] on input "500" at bounding box center [578, 241] width 51 height 42
type input "560"
drag, startPoint x: 903, startPoint y: 420, endPoint x: 912, endPoint y: 409, distance: 13.9
click at [903, 419] on button "結帳" at bounding box center [917, 420] width 59 height 33
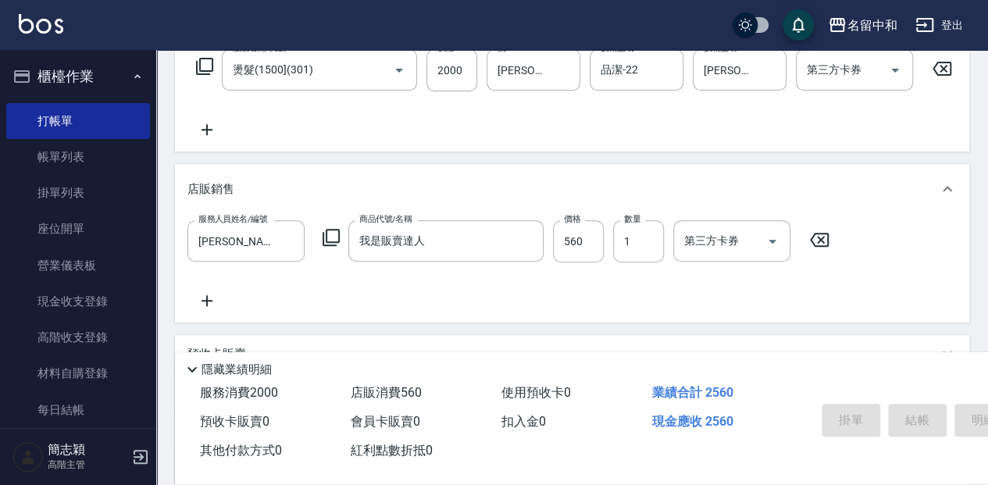
type input "[DATE] 11:29"
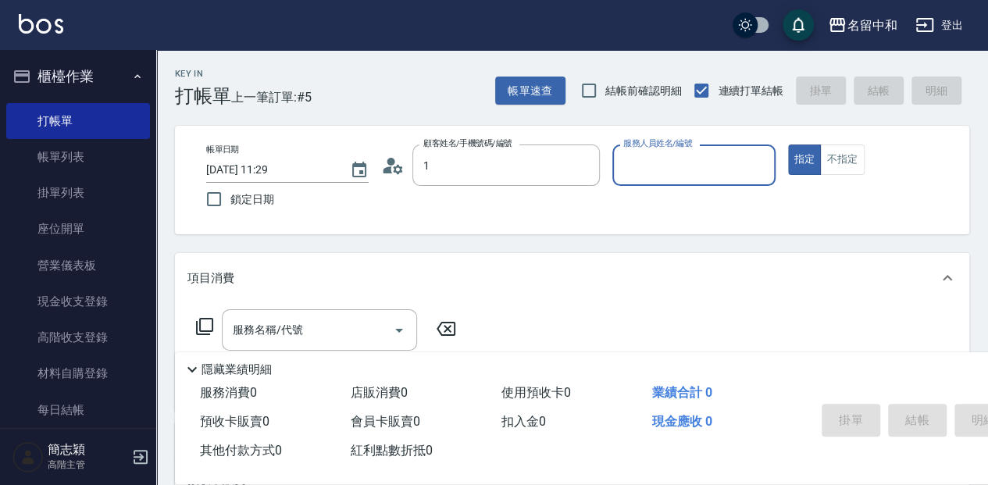
type input "無名字/ 12345678 /null"
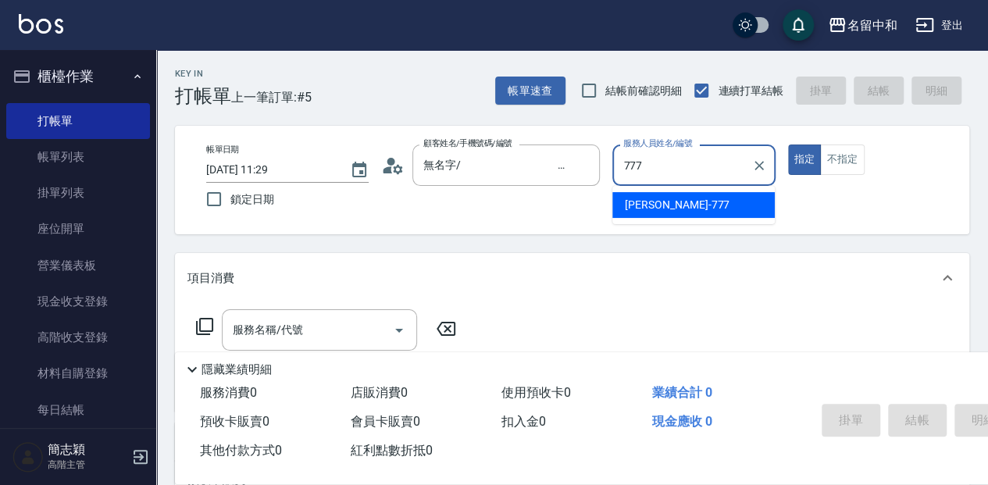
type input "[PERSON_NAME]-777"
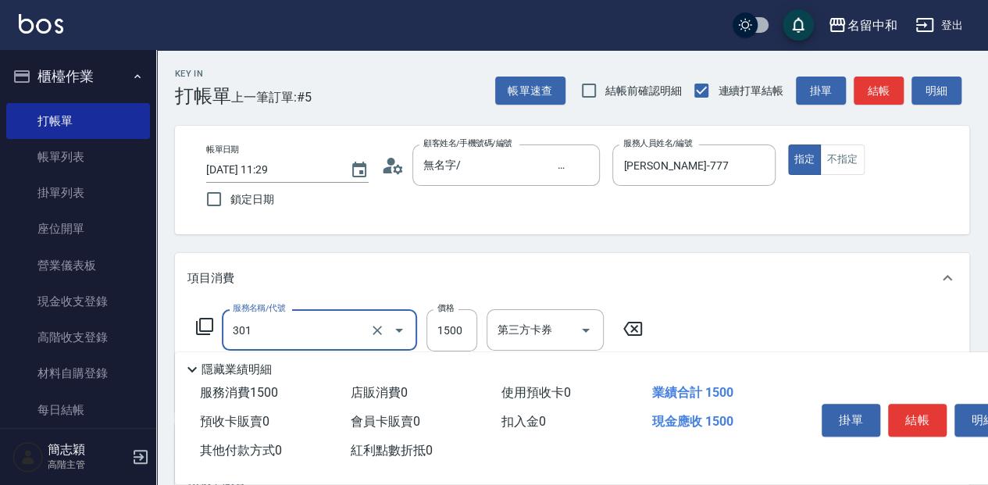
type input "燙髮(1500](301)"
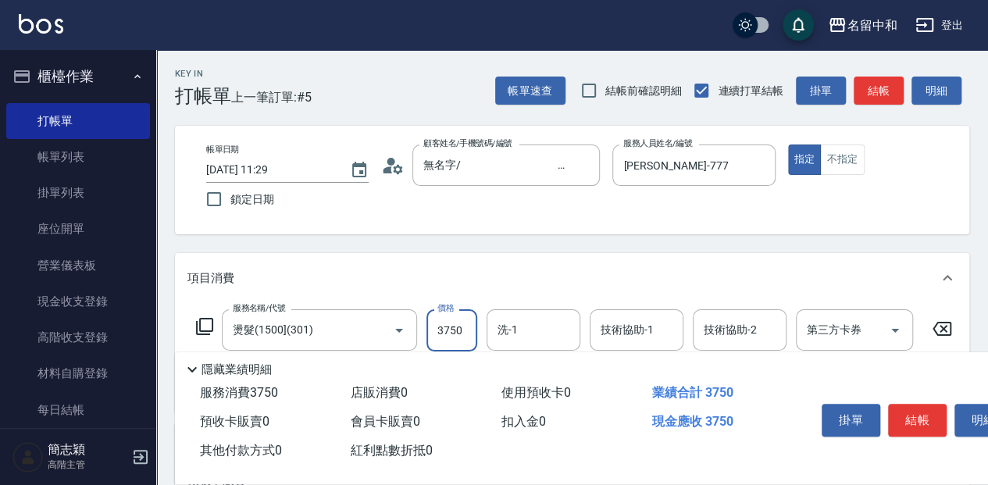
type input "3750"
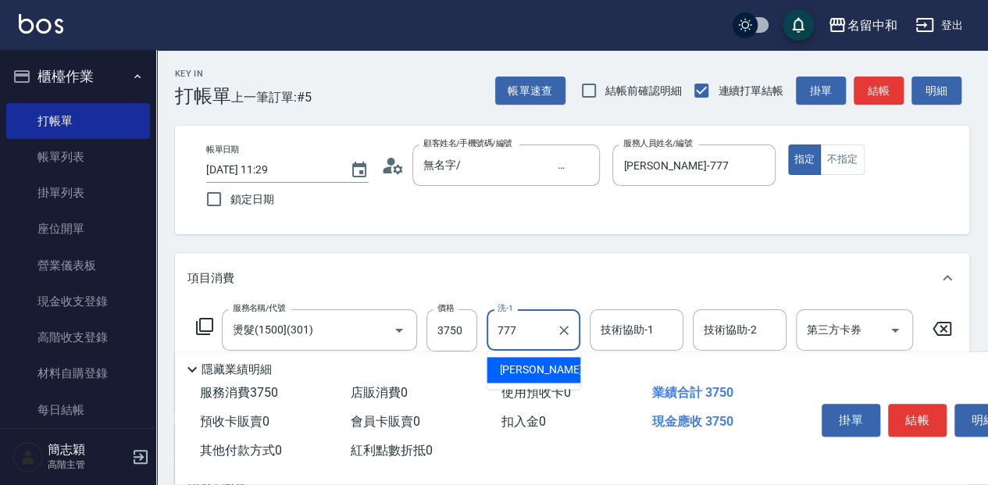
type input "[PERSON_NAME]-777"
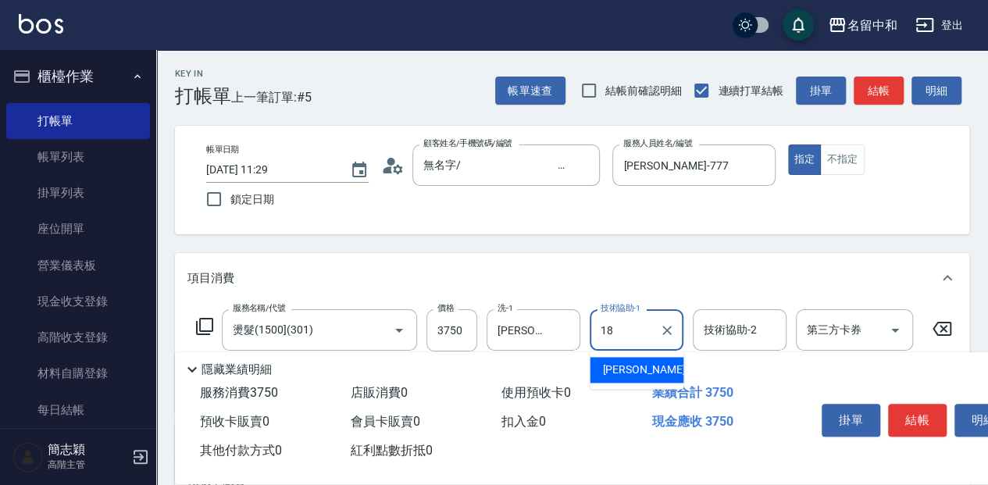
type input "[PERSON_NAME]-18"
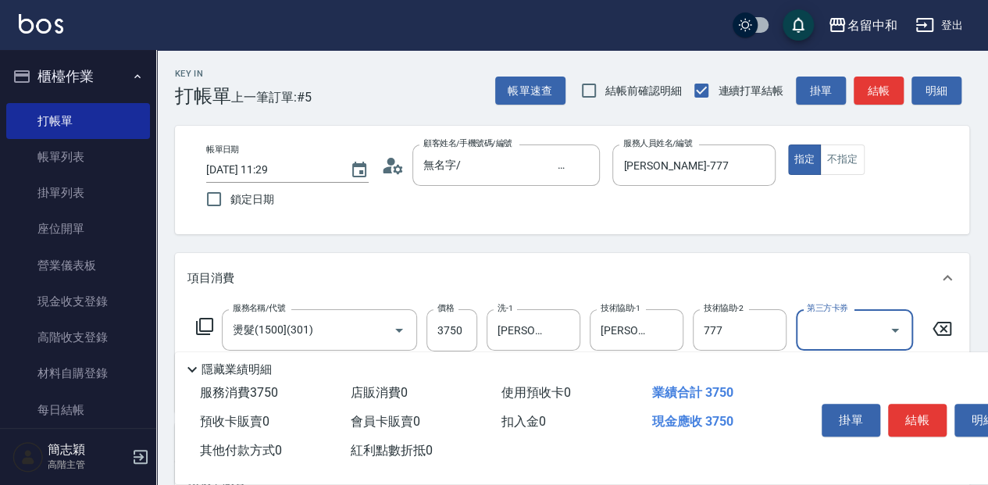
type input "[PERSON_NAME]-777"
click at [912, 411] on button "結帳" at bounding box center [917, 420] width 59 height 33
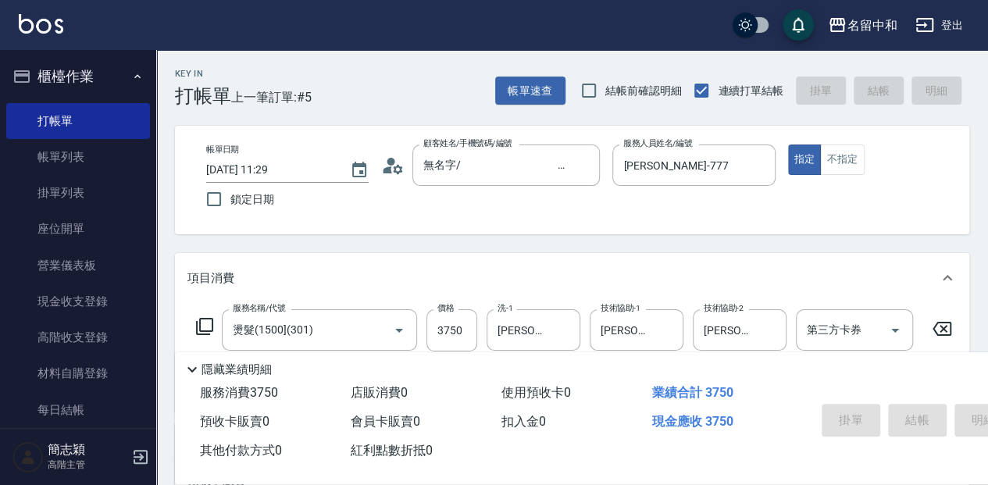
type input "[DATE] 11:30"
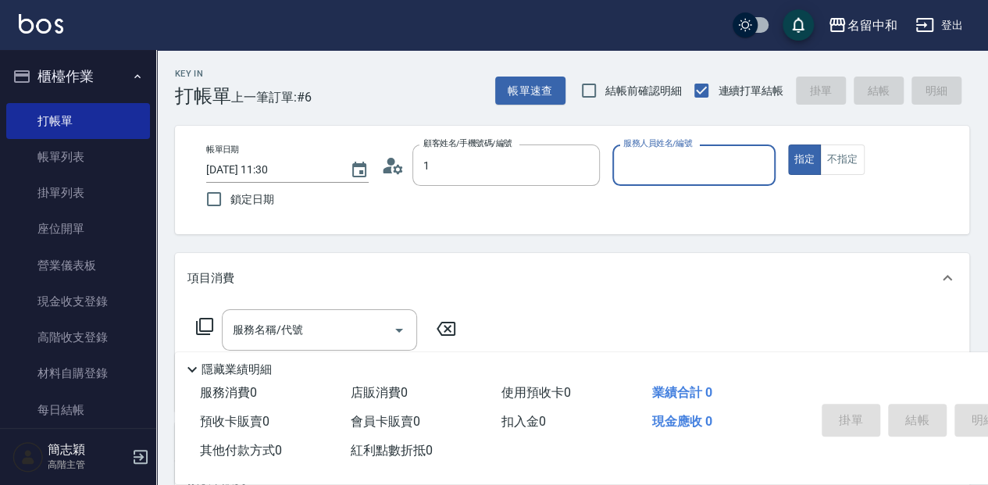
type input "無名字/ 12345678 /null"
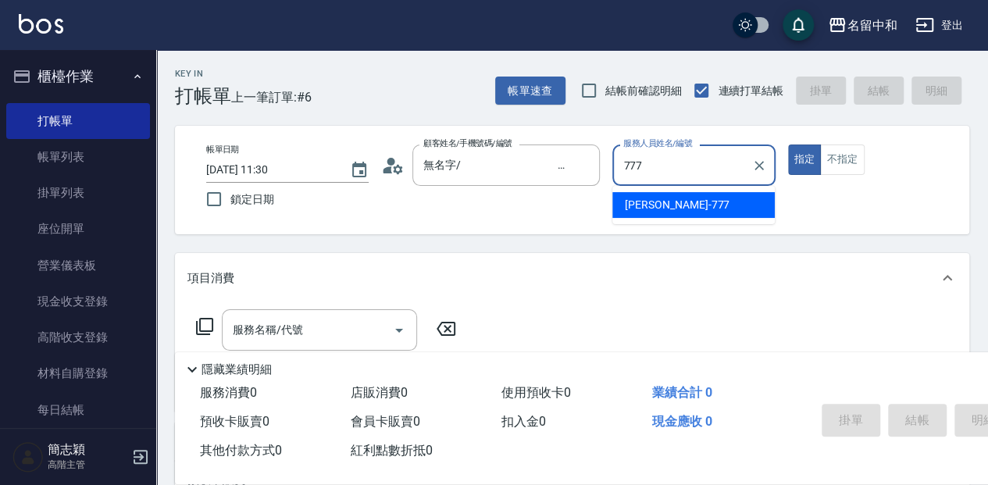
type input "[PERSON_NAME]-777"
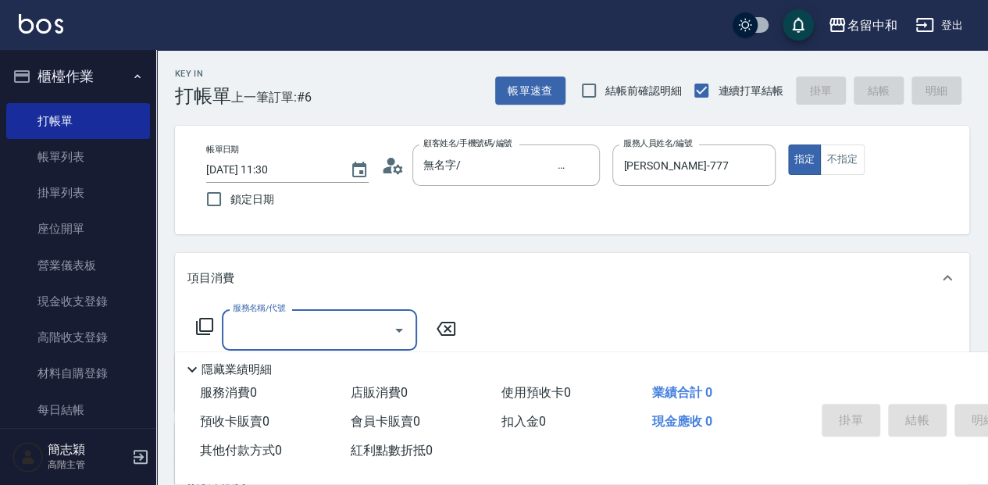
scroll to position [52, 0]
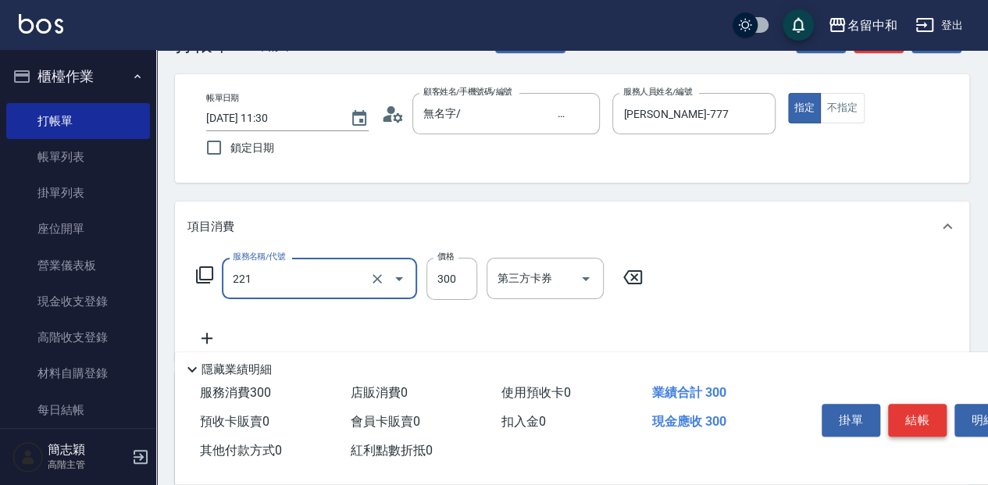
type input "洗髮300(221)"
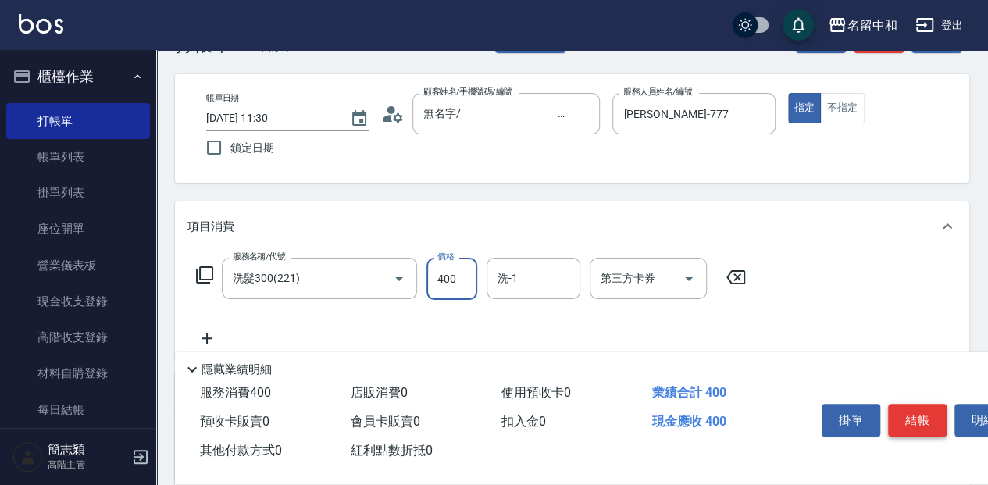
type input "400"
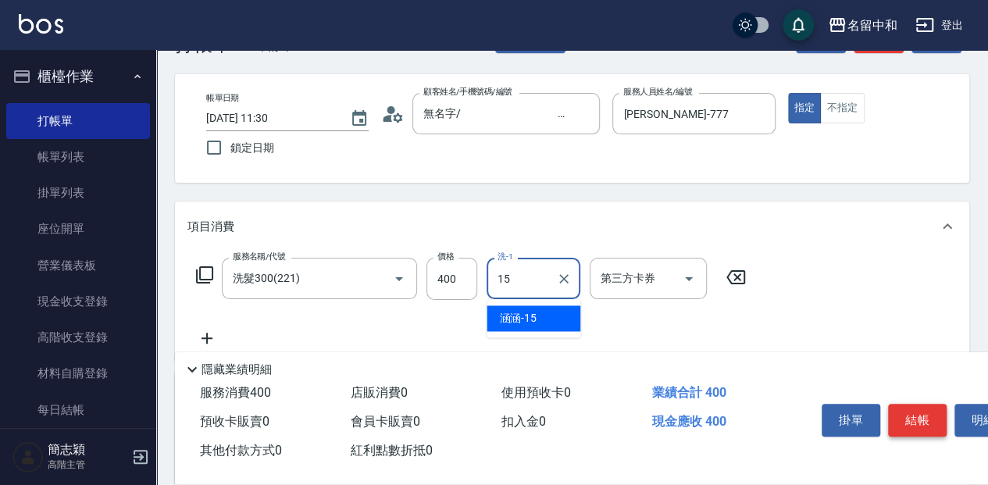
type input "涵涵-15"
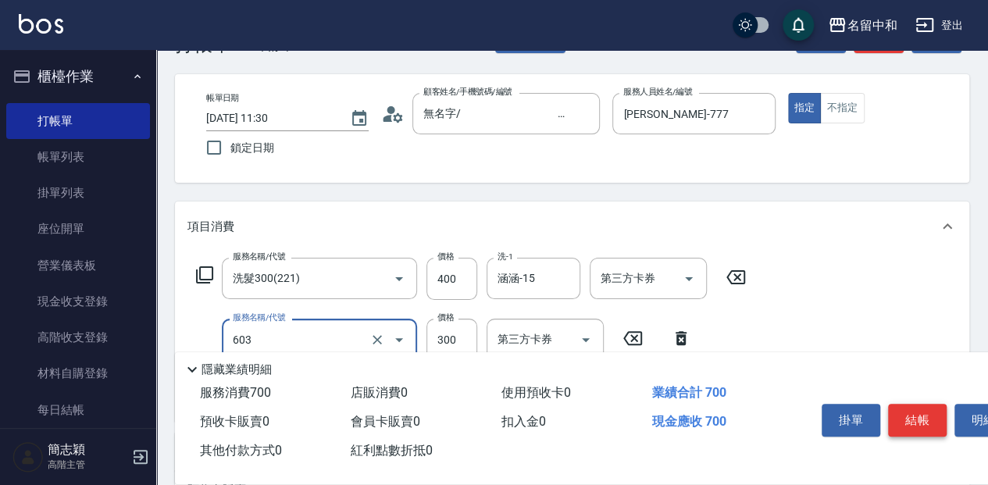
type input "護髮(300up)(603)"
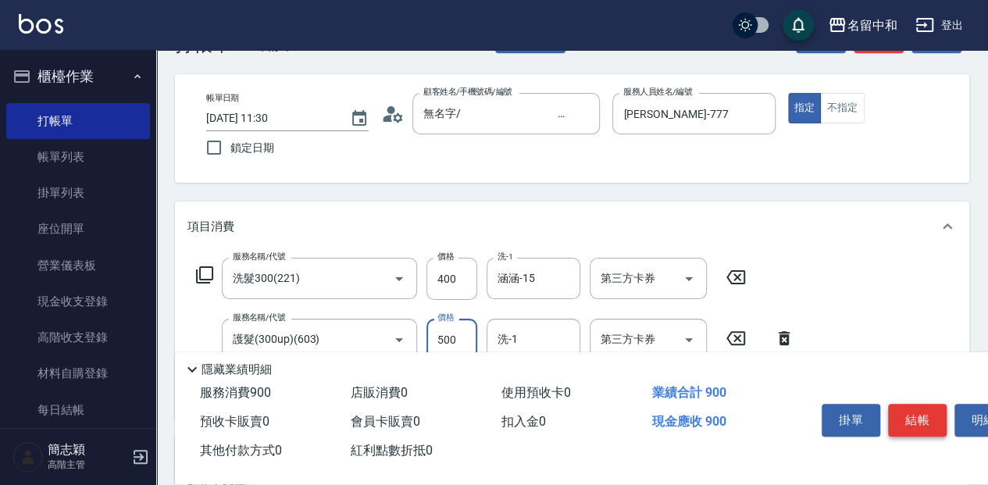
type input "500"
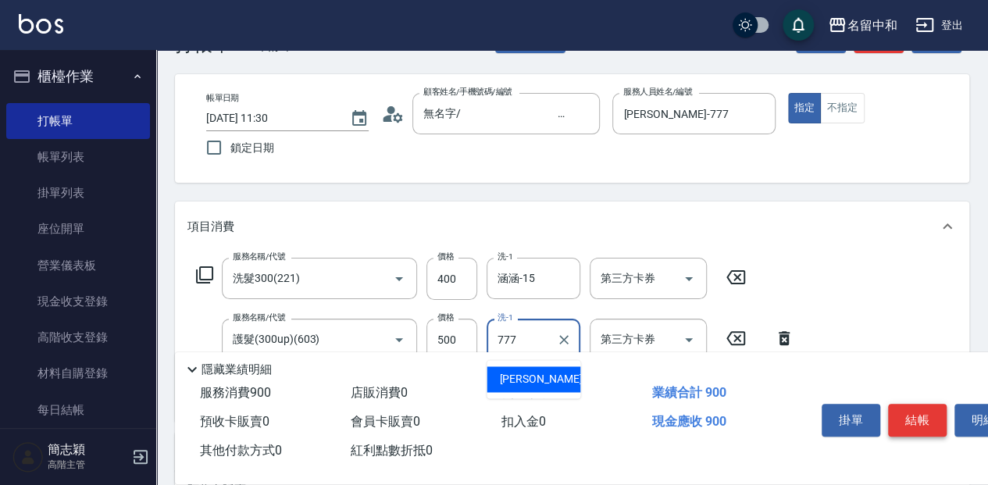
type input "[PERSON_NAME]-777"
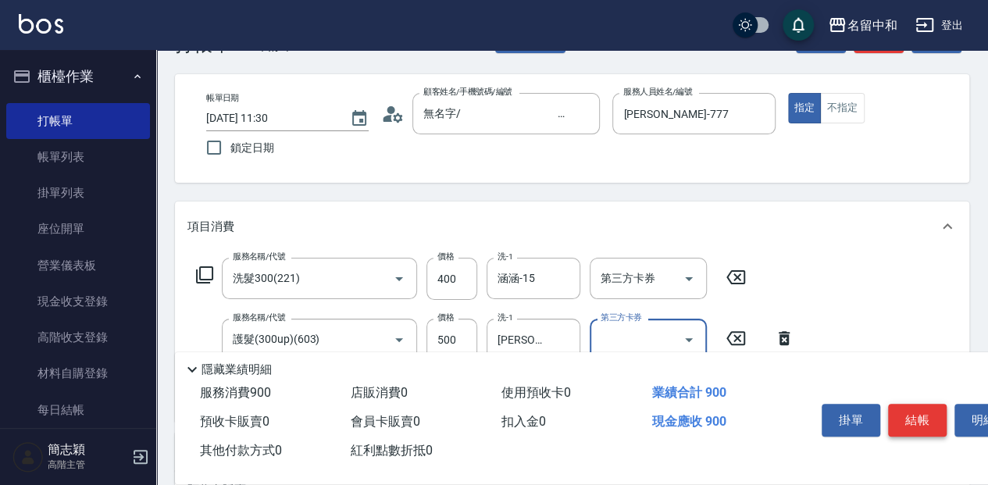
click at [913, 415] on button "結帳" at bounding box center [917, 420] width 59 height 33
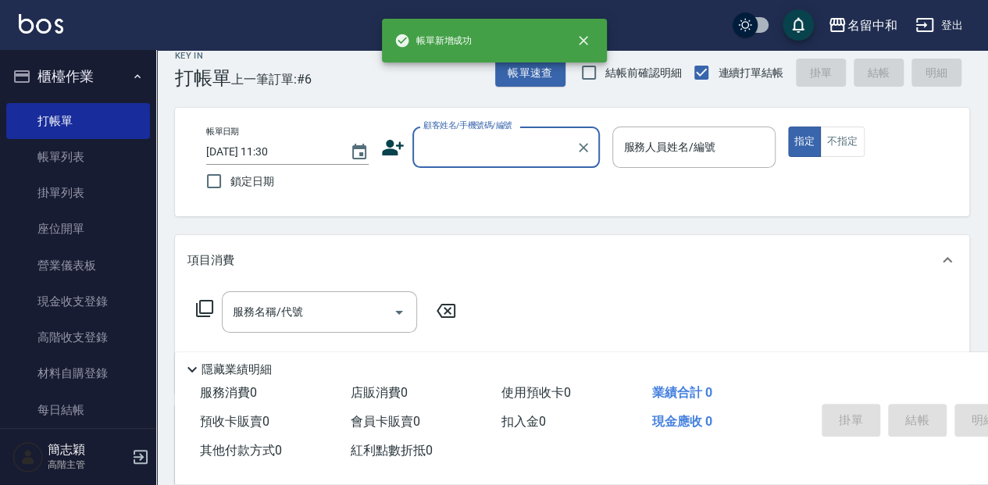
scroll to position [0, 0]
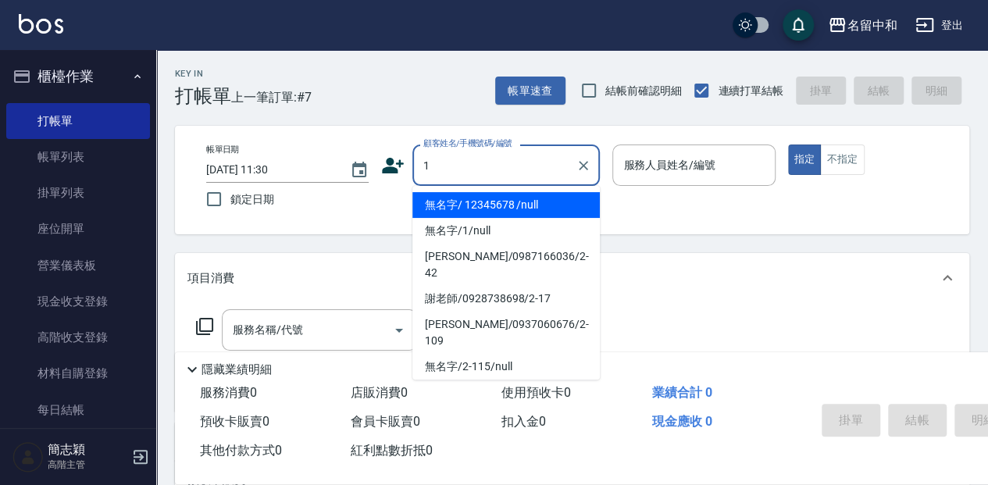
type input "無名字/ 12345678 /null"
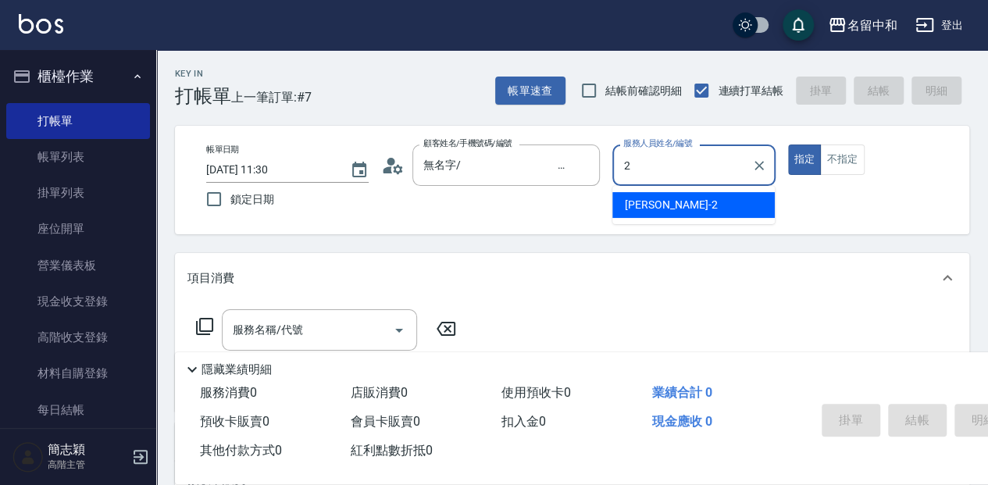
type input "[PERSON_NAME]-2"
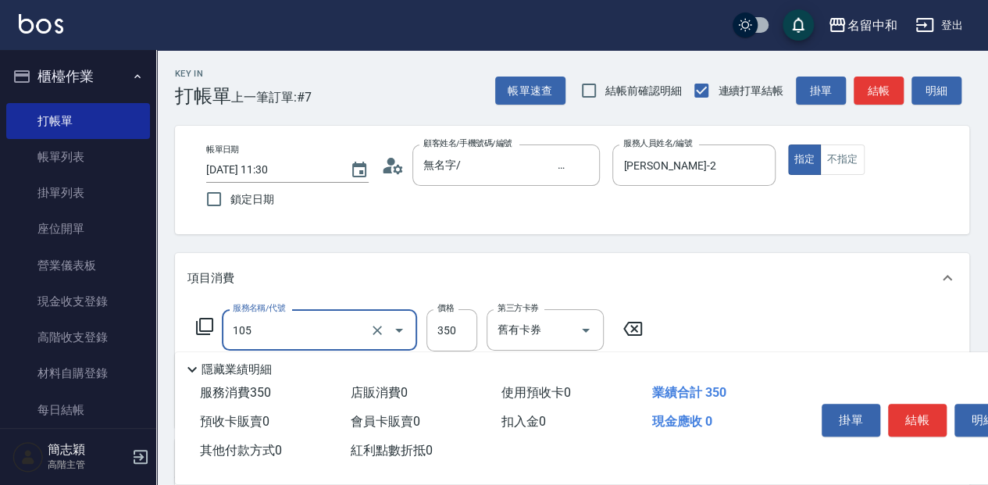
type input "新草本單次(105)"
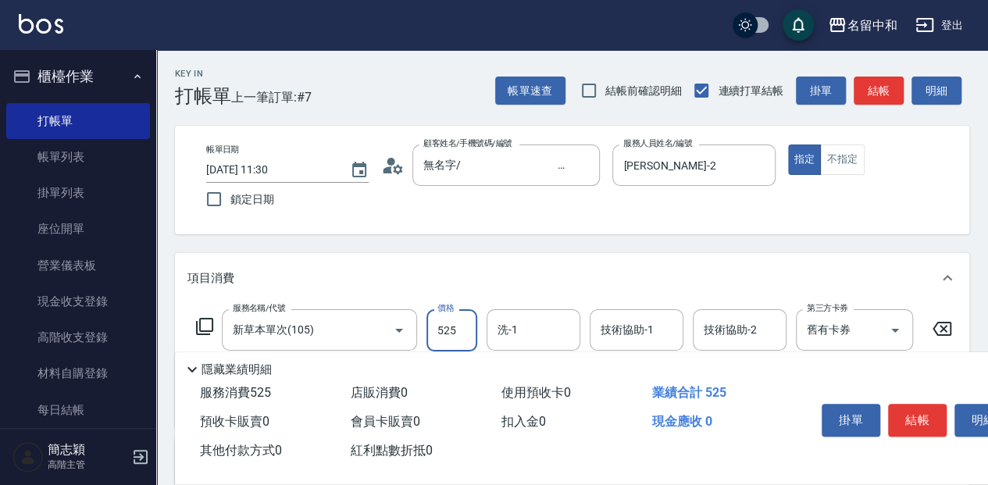
type input "525"
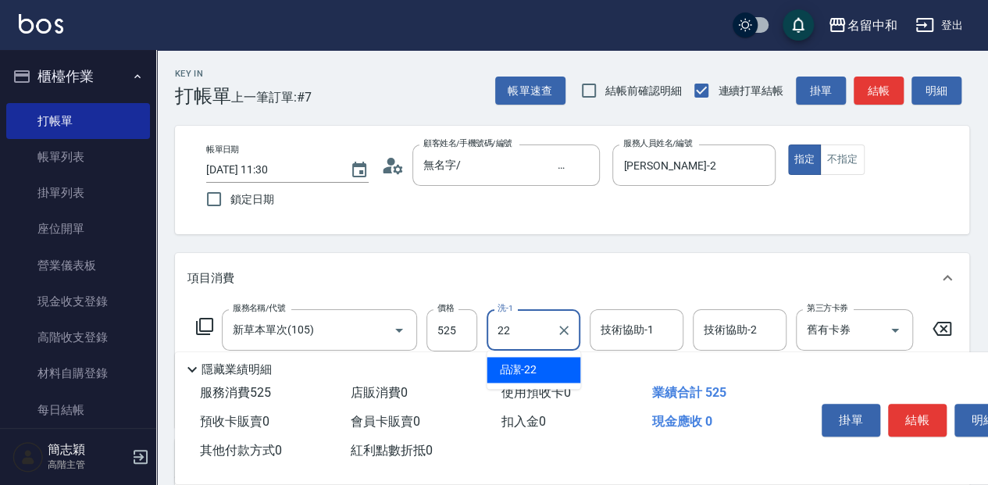
type input "品潔-22"
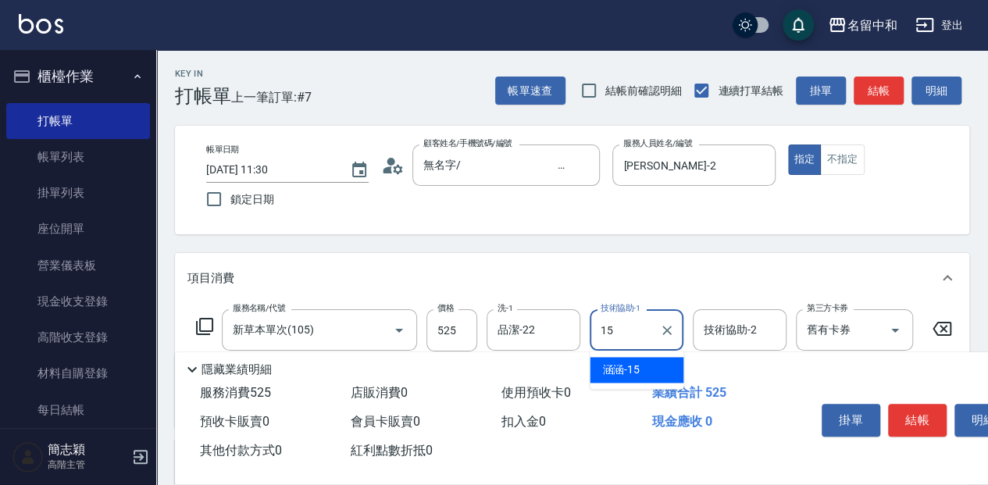
type input "涵涵-15"
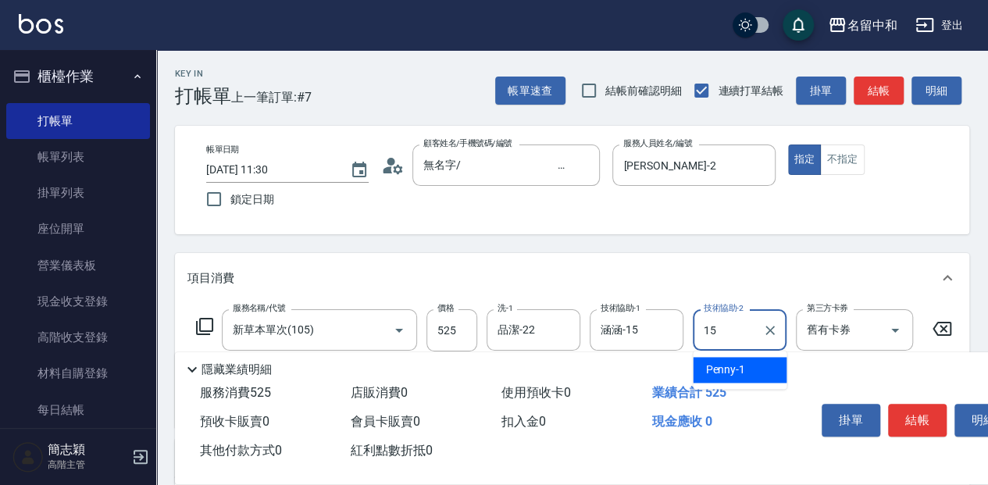
type input "涵涵-15"
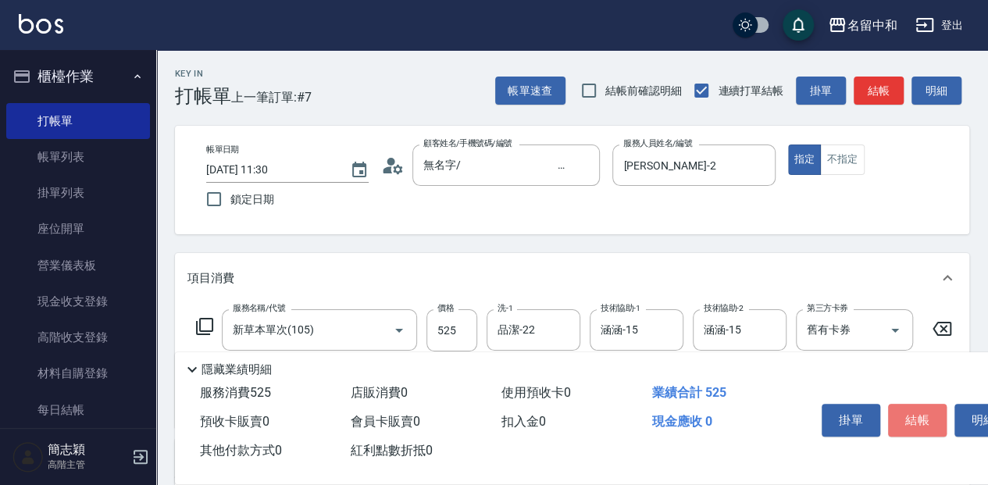
click at [910, 412] on button "結帳" at bounding box center [917, 420] width 59 height 33
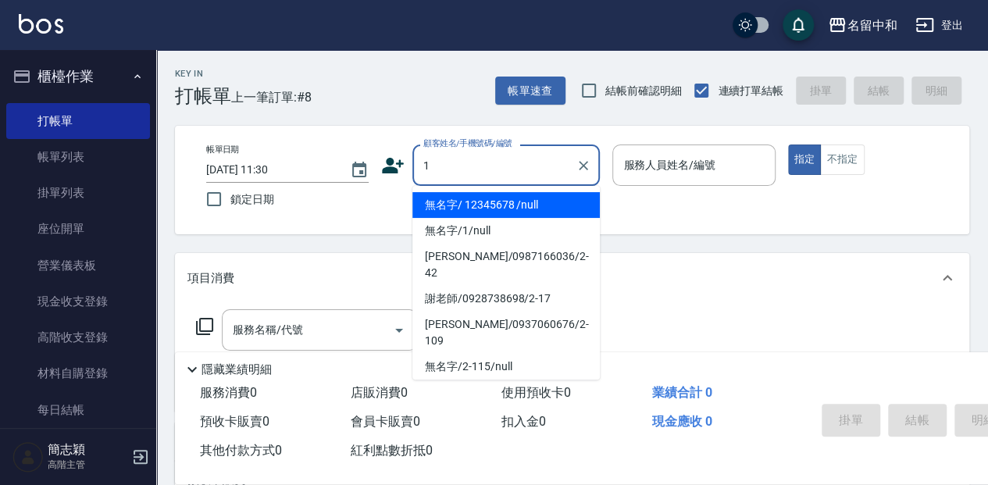
type input "無名字/ 12345678 /null"
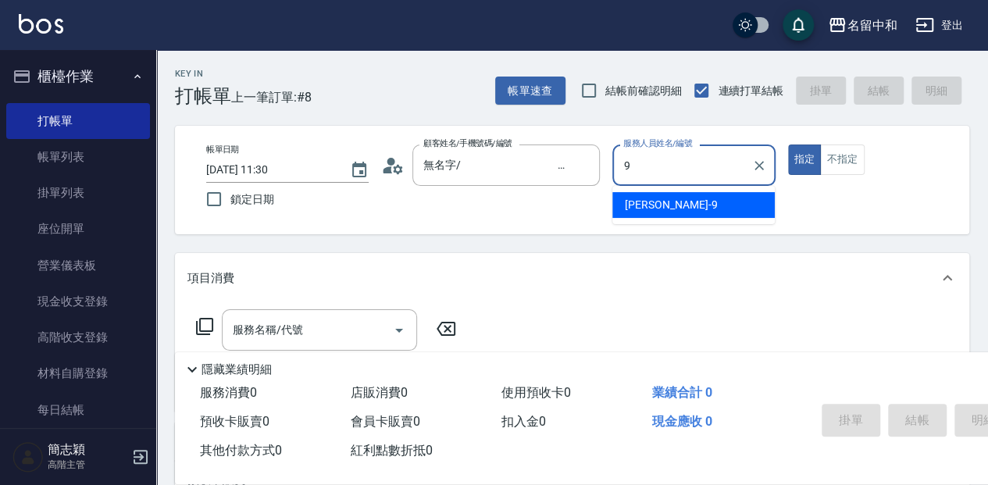
type input "[PERSON_NAME]-9"
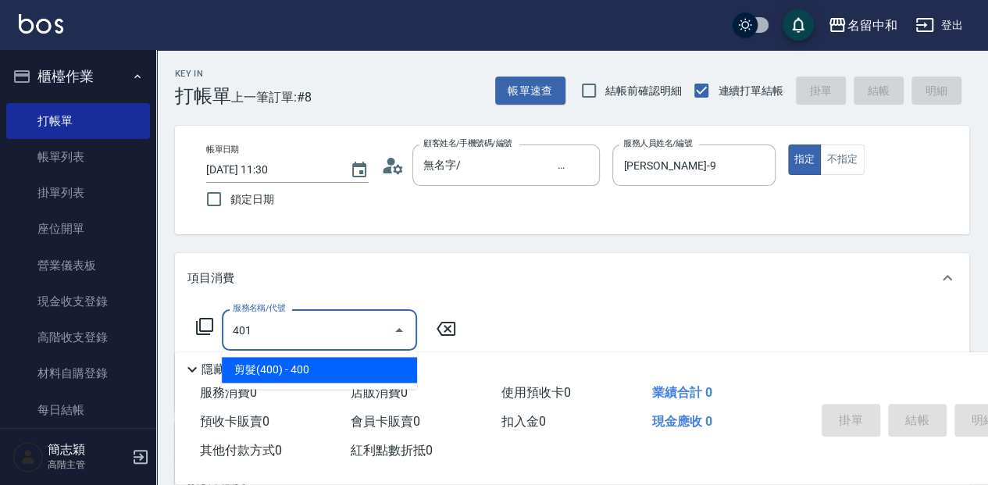
type input "剪髮(400)(401)"
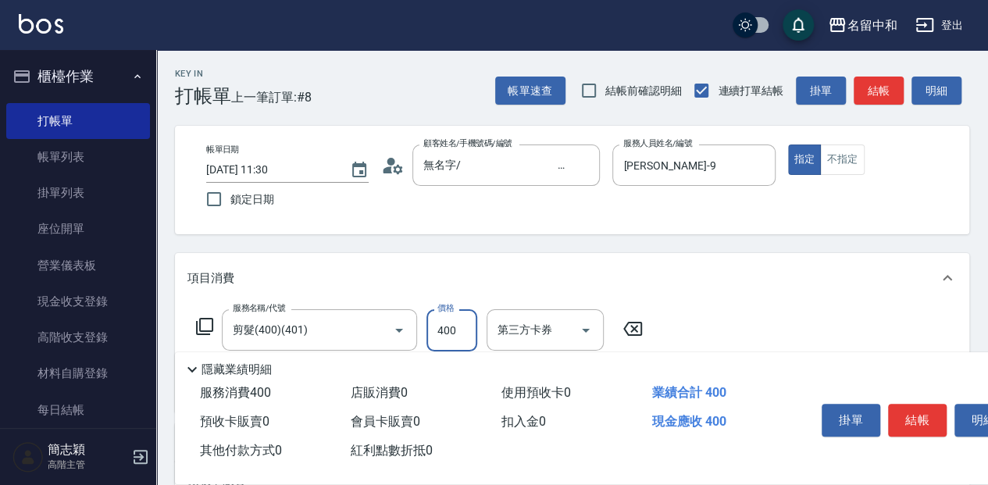
click at [910, 412] on button "結帳" at bounding box center [917, 420] width 59 height 33
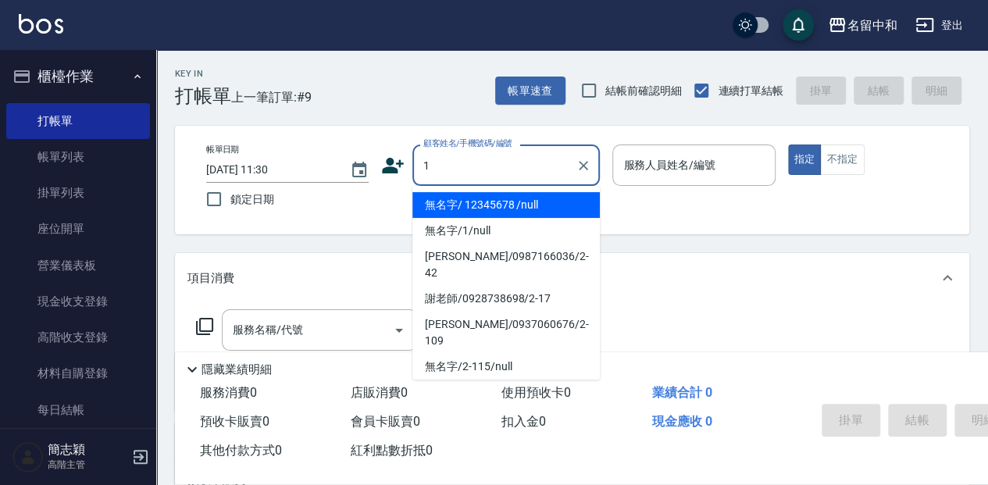
type input "無名字/ 12345678 /null"
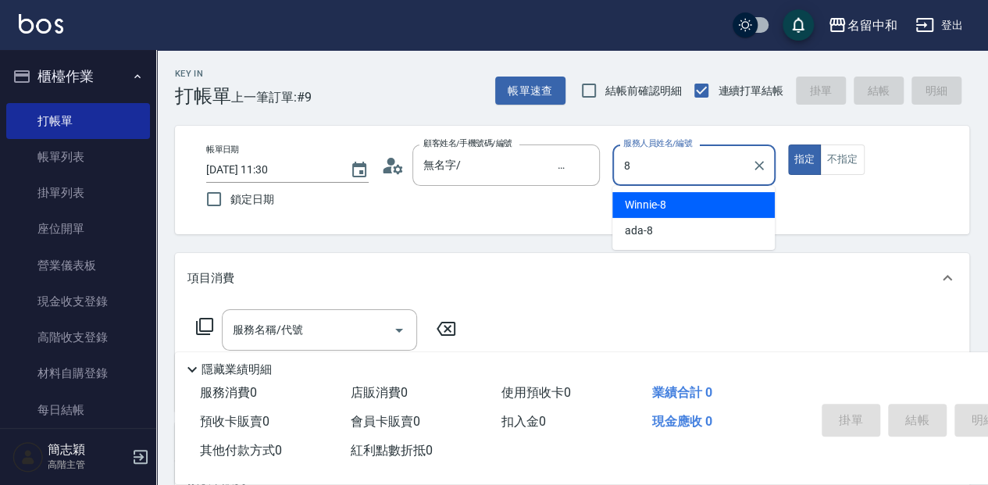
type input "Winnie-8"
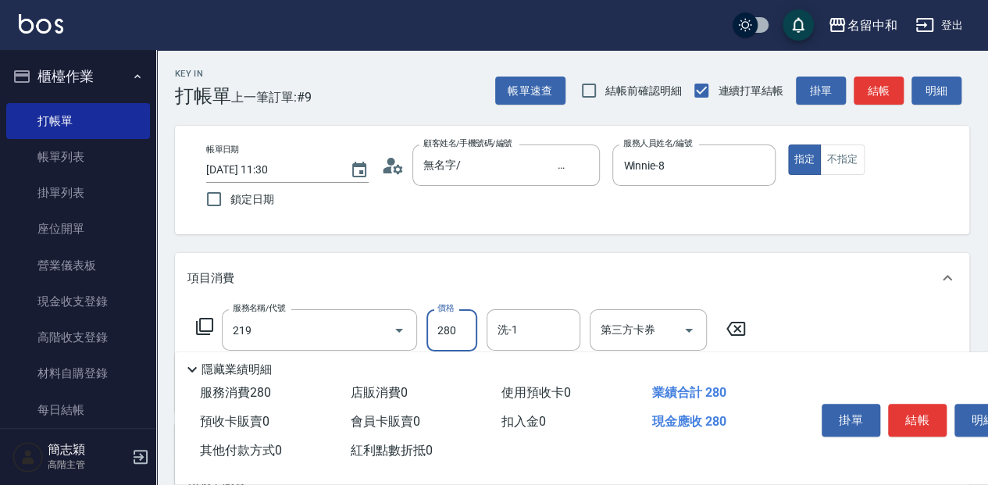
type input "洗髮280(219)"
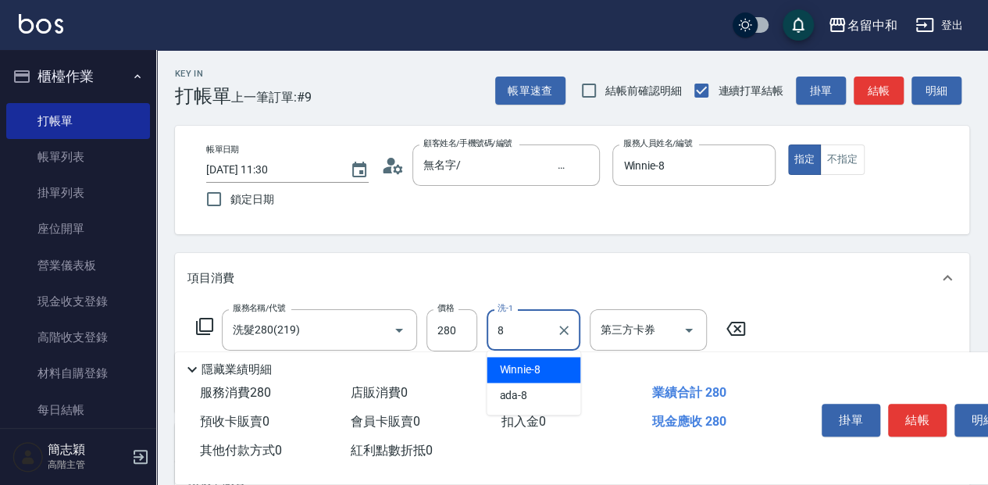
type input "Winnie-8"
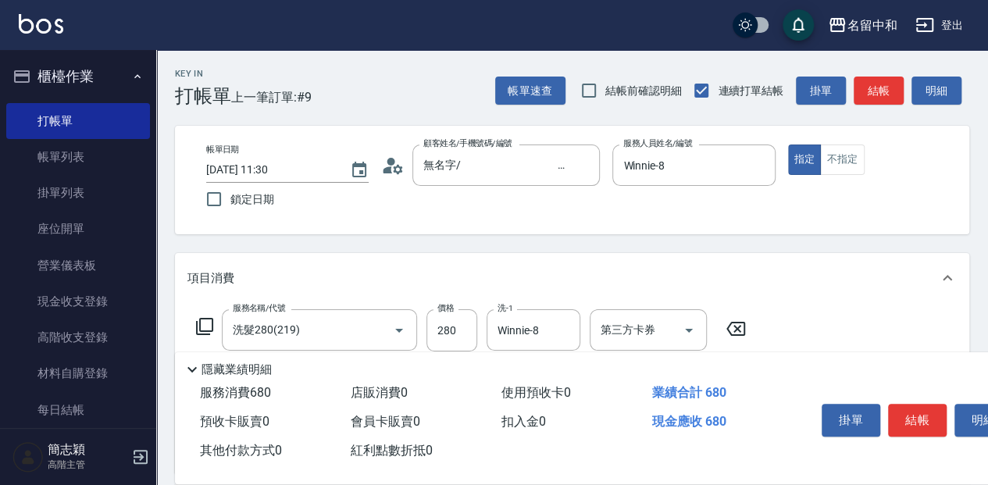
type input "剪髮(400)(401)"
click at [910, 412] on button "結帳" at bounding box center [917, 420] width 59 height 33
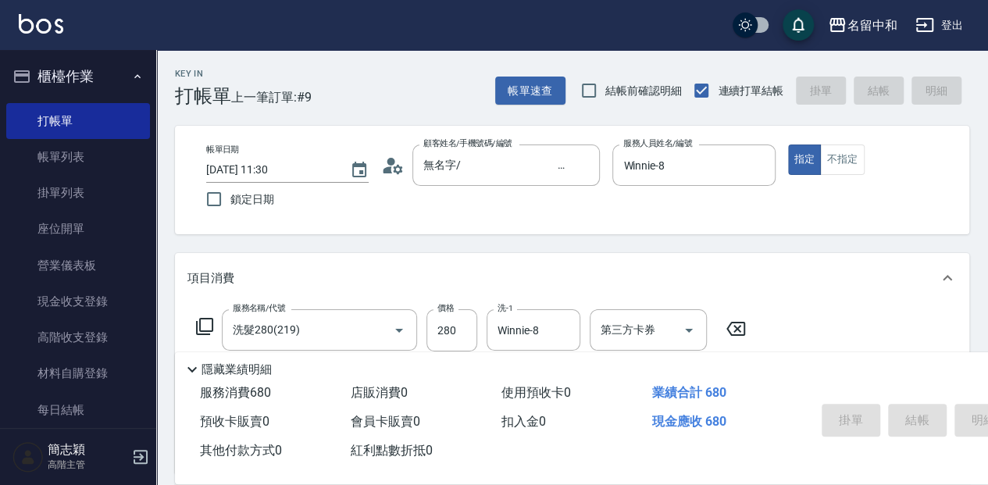
type input "[DATE] 11:31"
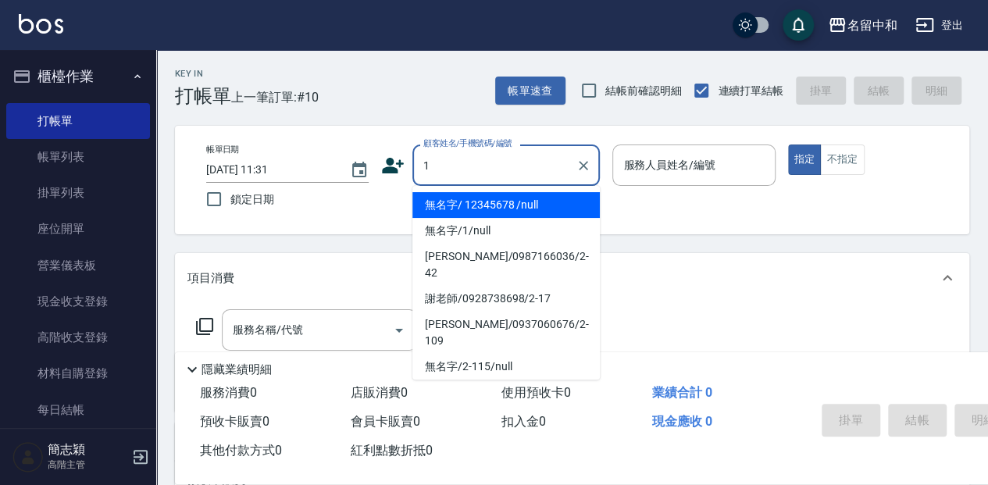
type input "無名字/ 12345678 /null"
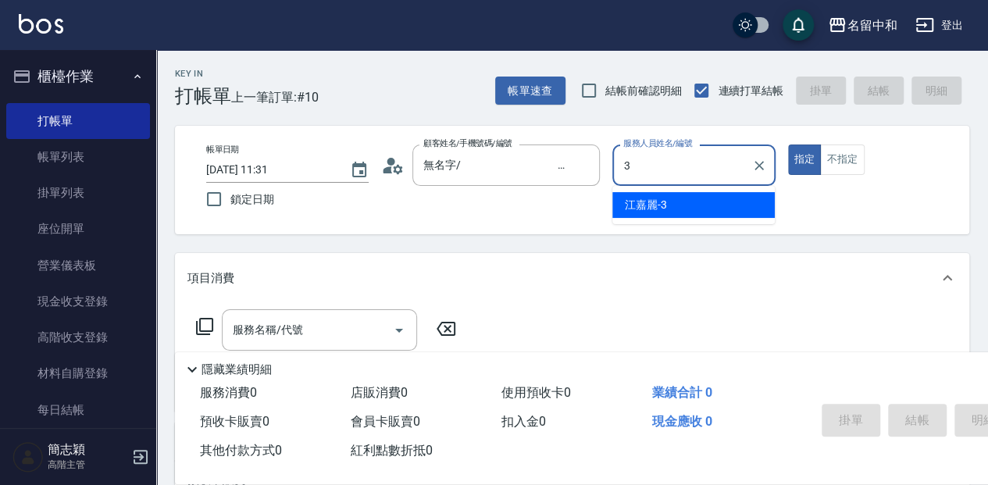
type input "江嘉麗-3"
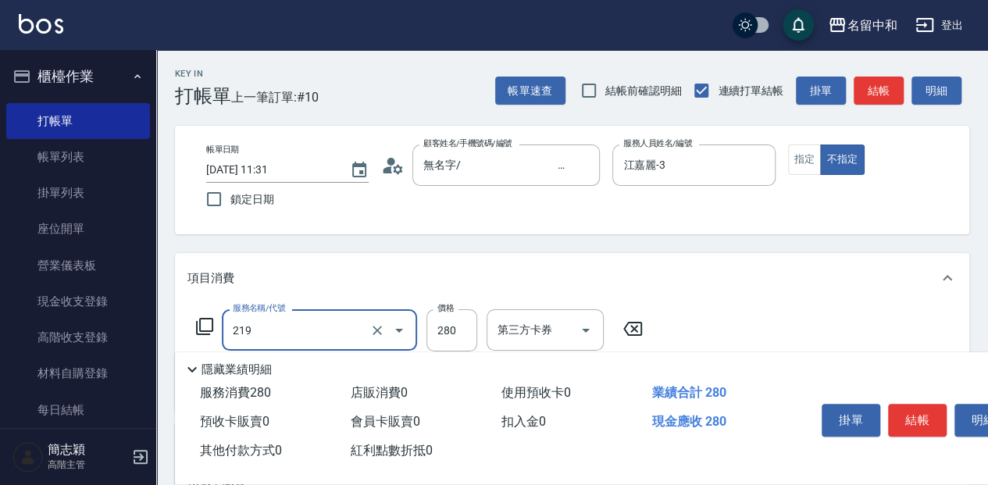
type input "洗髮280(219)"
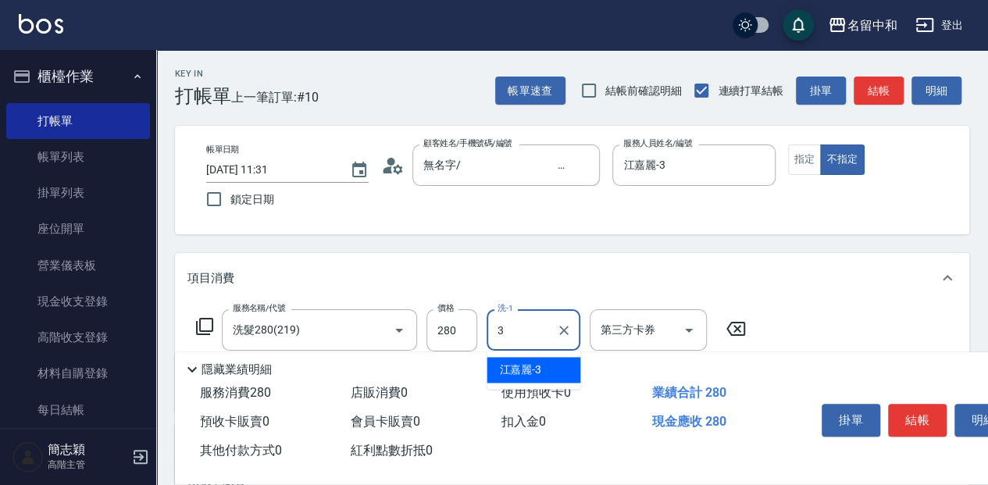
type input "江嘉麗-3"
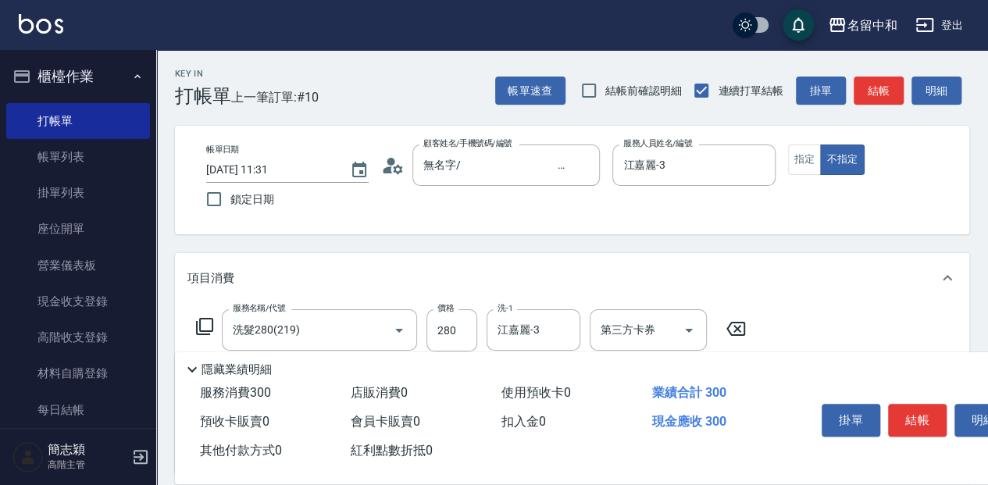
type input "潤絲20(801)"
type input "江嘉麗-3"
click at [934, 434] on div "掛單 結帳 明細" at bounding box center [917, 421] width 204 height 49
click at [924, 404] on button "結帳" at bounding box center [917, 420] width 59 height 33
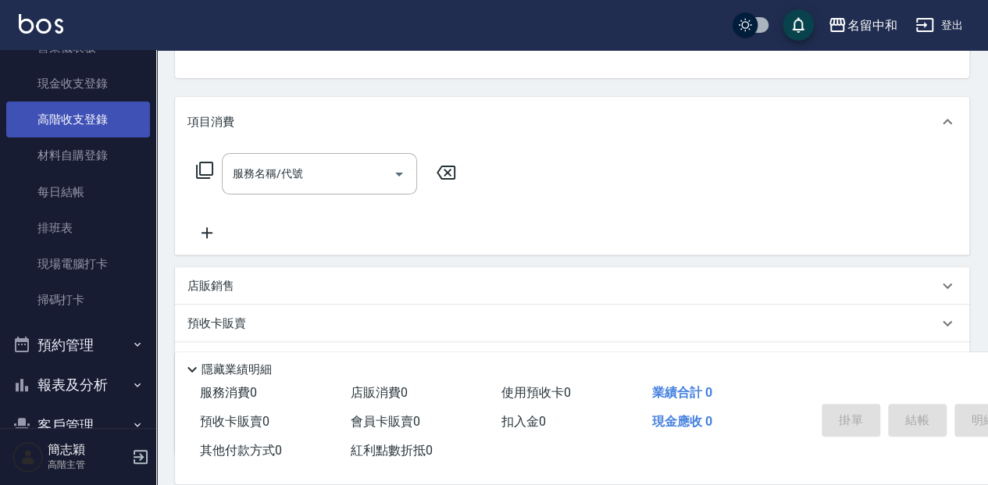
scroll to position [206, 0]
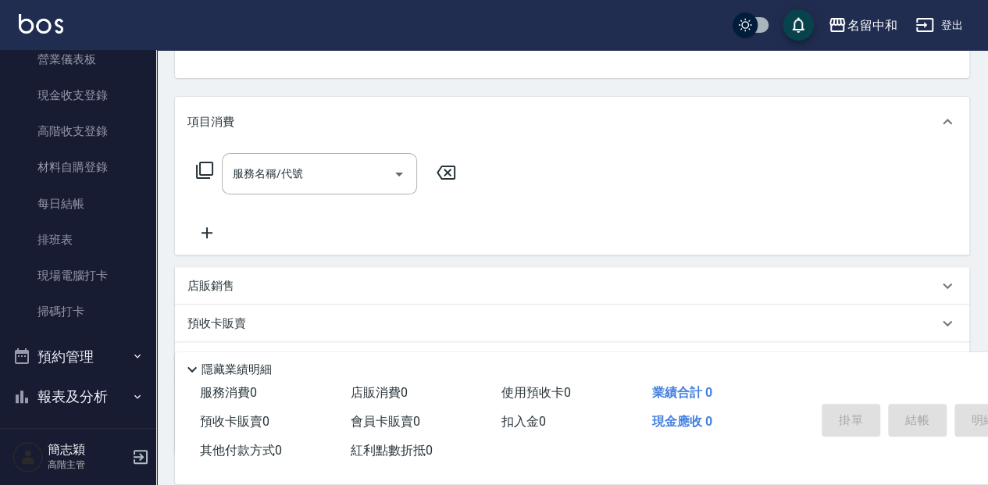
click at [103, 391] on button "報表及分析" at bounding box center [78, 396] width 144 height 41
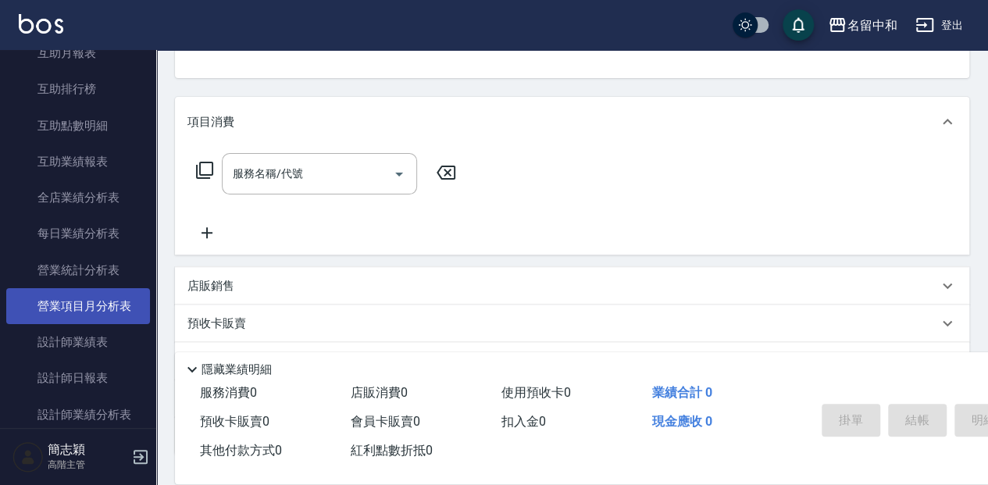
scroll to position [831, 0]
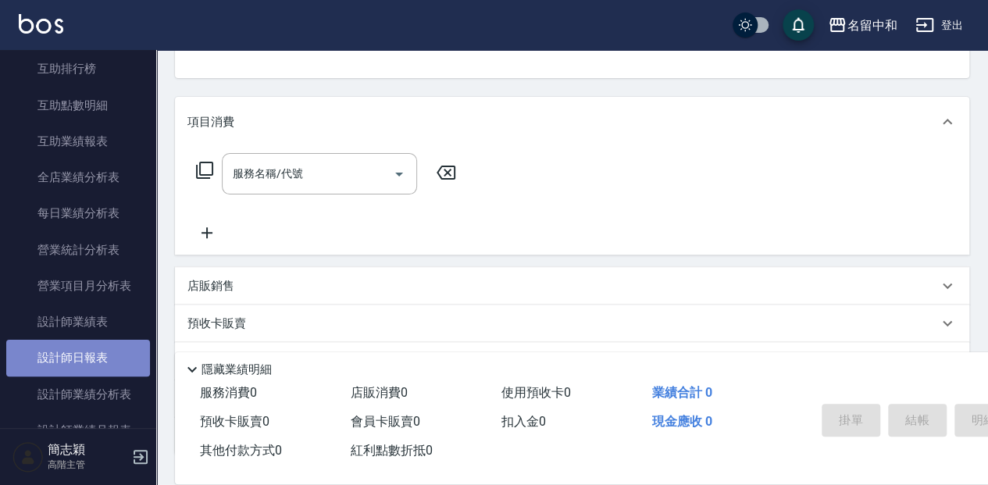
click at [122, 354] on link "設計師日報表" at bounding box center [78, 358] width 144 height 36
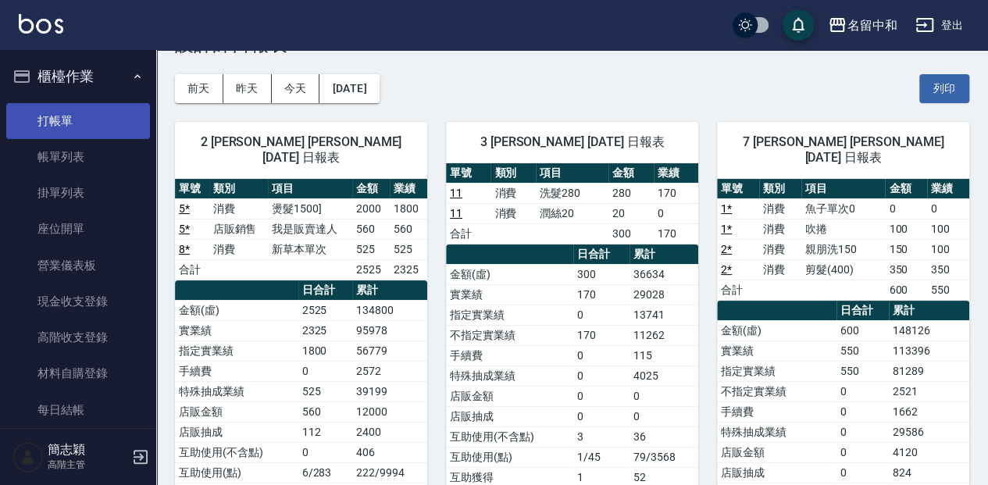
click at [88, 133] on link "打帳單" at bounding box center [78, 121] width 144 height 36
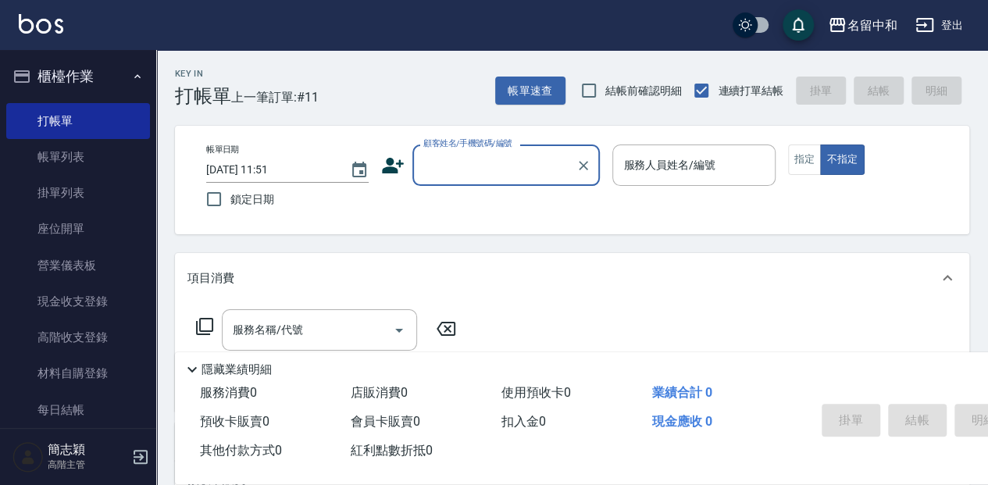
click at [491, 173] on input "顧客姓名/手機號碼/編號" at bounding box center [494, 164] width 150 height 27
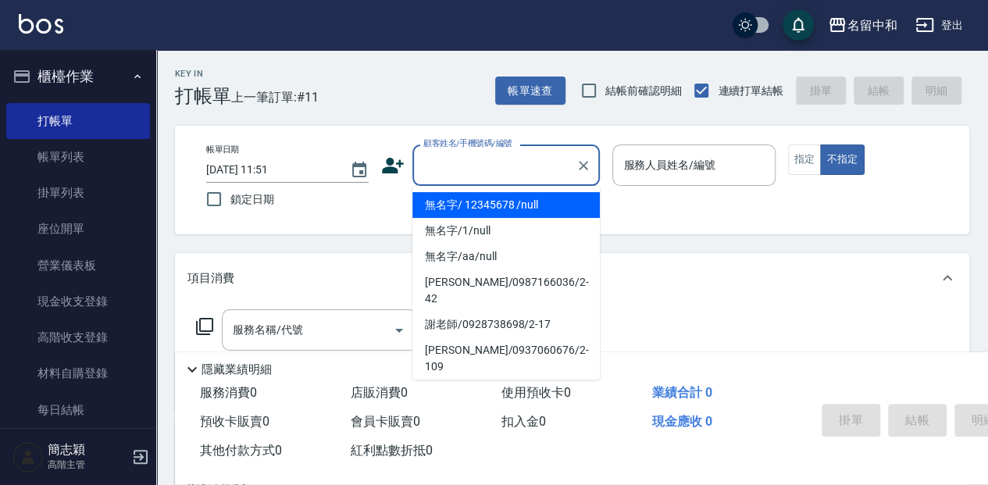
drag, startPoint x: 493, startPoint y: 208, endPoint x: 582, endPoint y: 183, distance: 93.0
click at [493, 208] on li "無名字/ 12345678 /null" at bounding box center [505, 205] width 187 height 26
type input "無名字/ 12345678 /null"
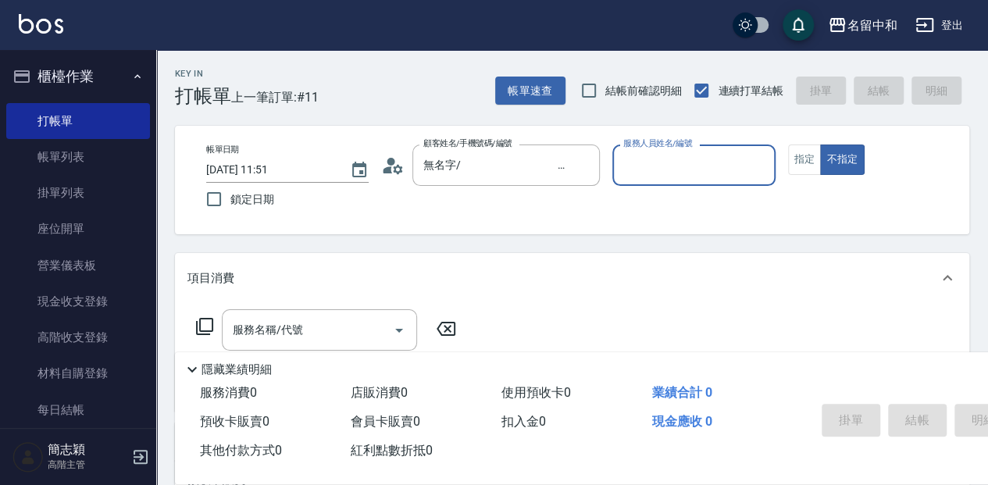
click at [641, 166] on input "服務人員姓名/編號" at bounding box center [693, 164] width 148 height 27
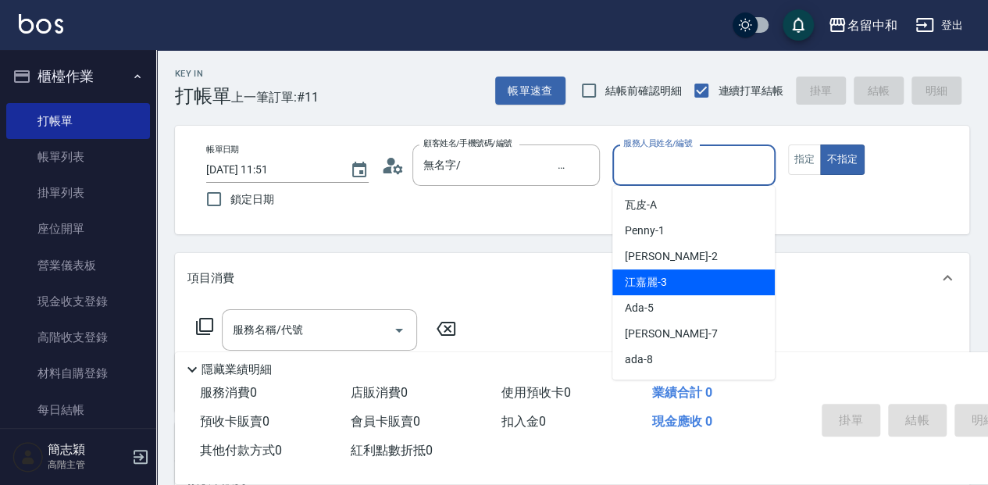
drag, startPoint x: 649, startPoint y: 289, endPoint x: 653, endPoint y: 276, distance: 13.1
click at [648, 289] on span "江嘉麗 -3" at bounding box center [646, 282] width 42 height 16
type input "江嘉麗-3"
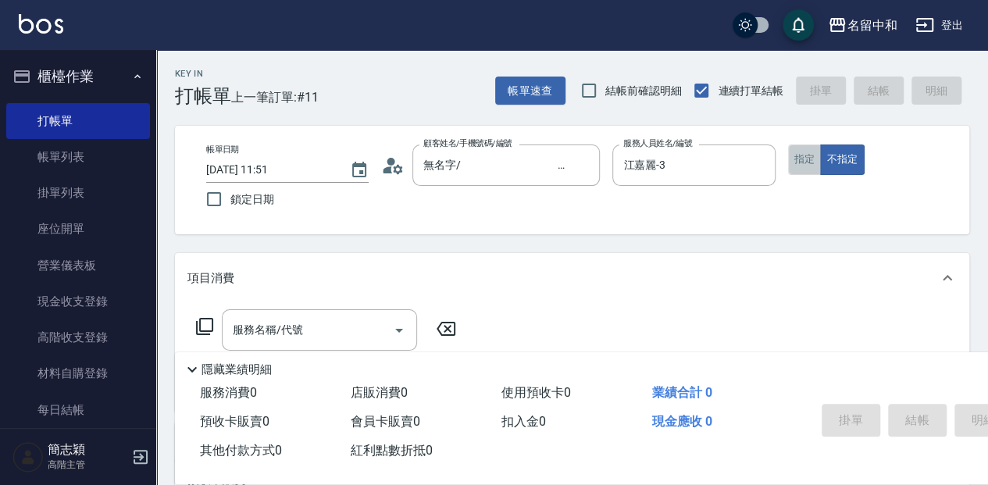
click at [800, 151] on button "指定" at bounding box center [805, 159] width 34 height 30
click at [269, 319] on div "服務名稱/代號 服務名稱/代號" at bounding box center [319, 329] width 195 height 41
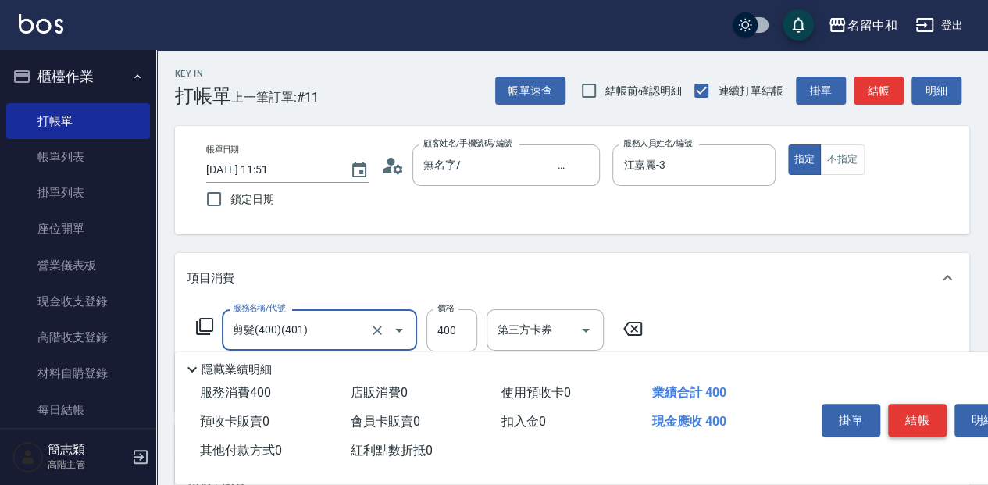
type input "剪髮(400)(401)"
click at [927, 422] on button "結帳" at bounding box center [917, 420] width 59 height 33
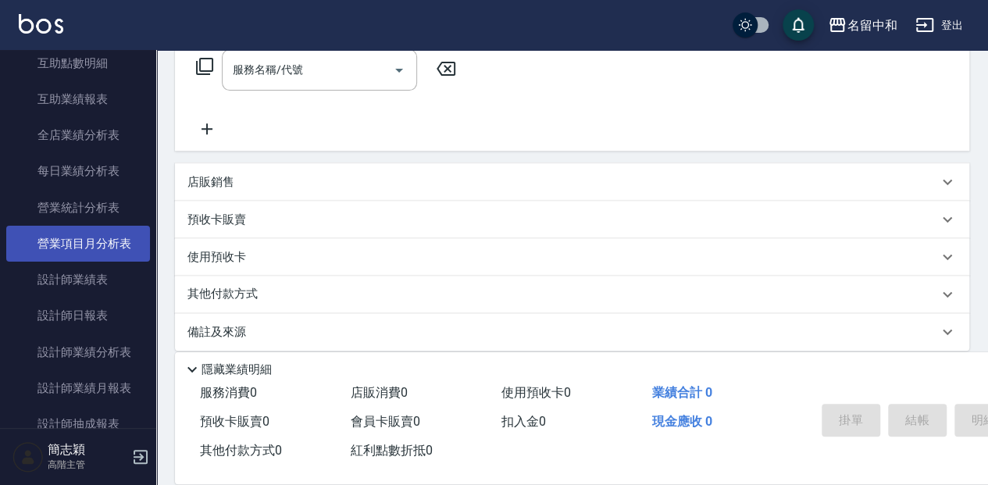
scroll to position [884, 0]
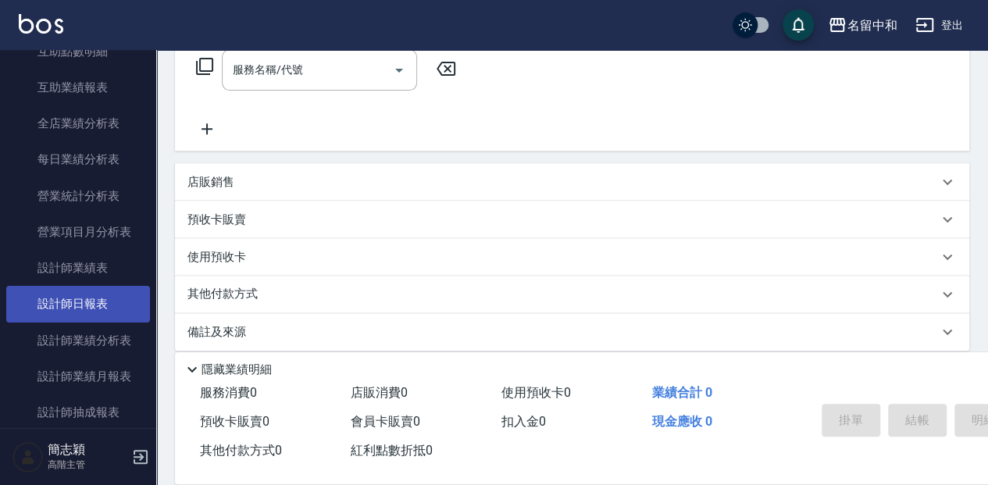
click at [128, 306] on link "設計師日報表" at bounding box center [78, 304] width 144 height 36
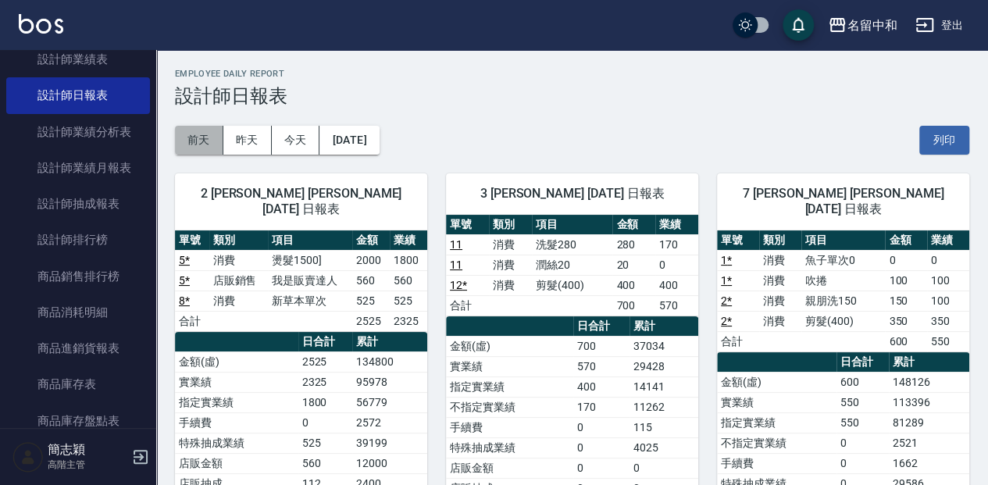
click at [187, 136] on button "前天" at bounding box center [199, 140] width 48 height 29
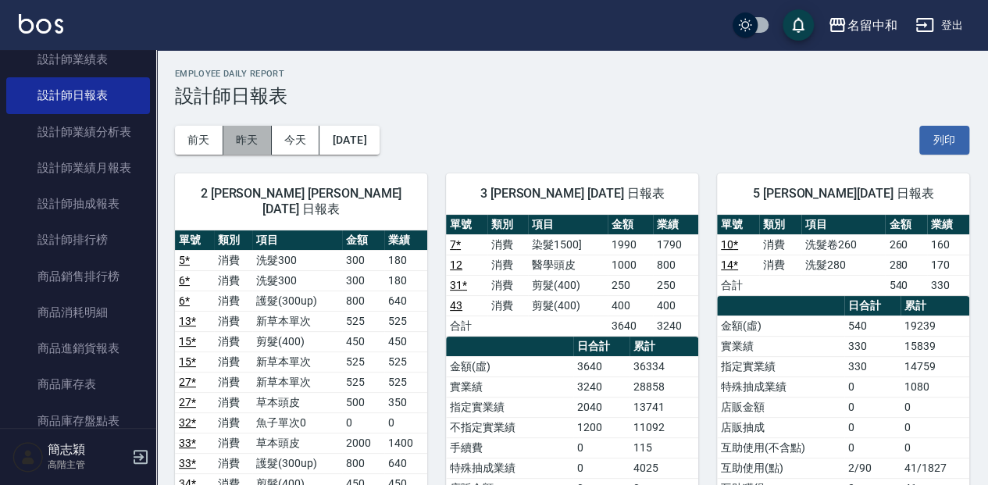
click at [247, 139] on button "昨天" at bounding box center [247, 140] width 48 height 29
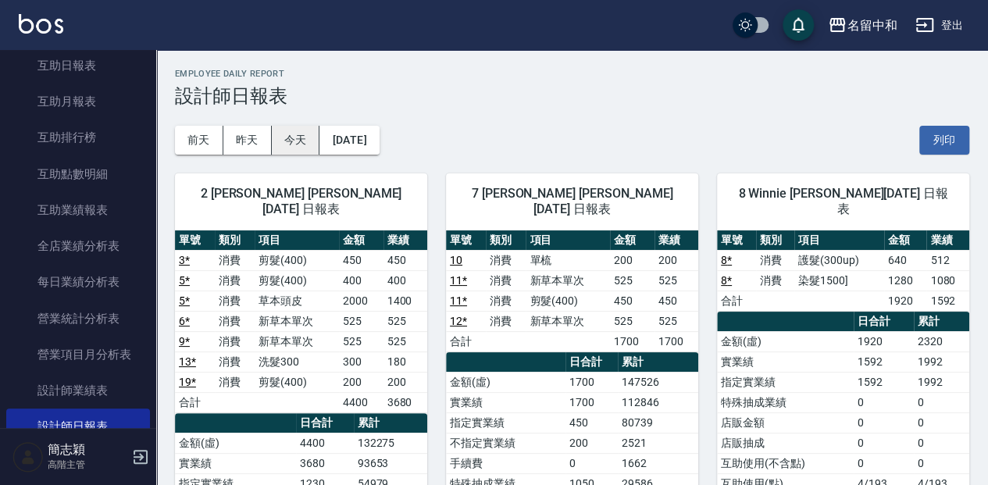
click at [318, 130] on button "今天" at bounding box center [296, 140] width 48 height 29
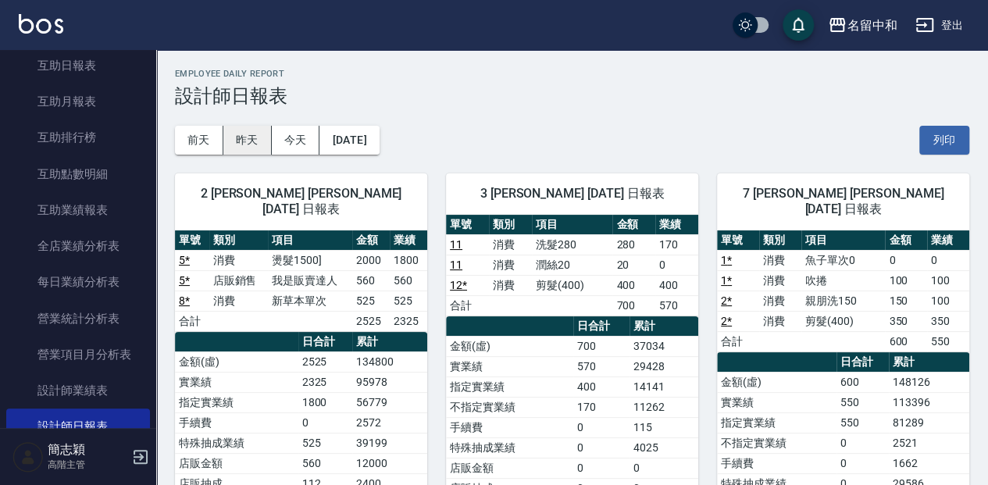
click at [258, 141] on button "昨天" at bounding box center [247, 140] width 48 height 29
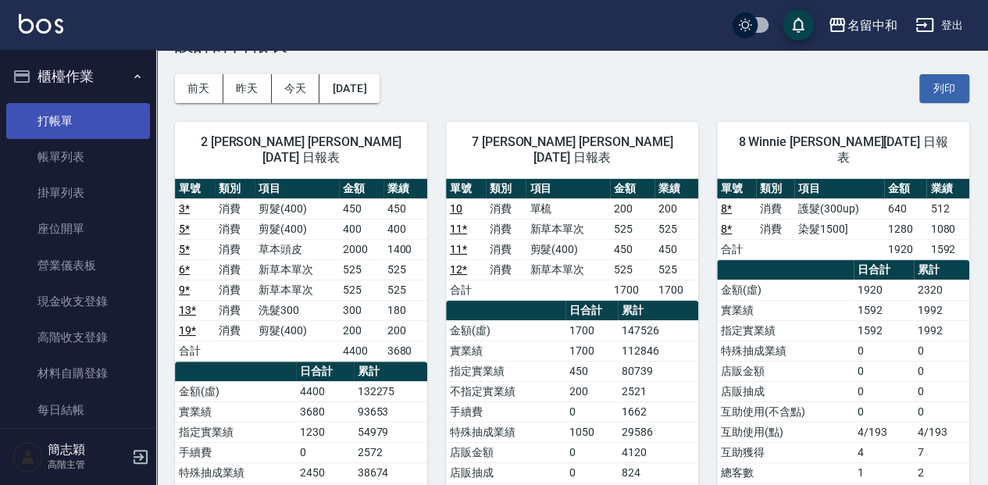
click at [95, 126] on link "打帳單" at bounding box center [78, 121] width 144 height 36
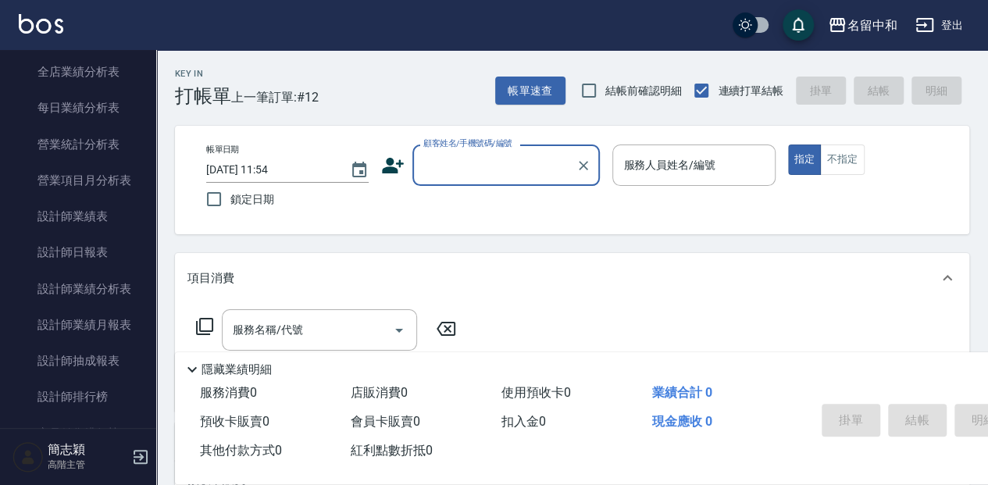
scroll to position [937, 0]
click at [65, 353] on link "設計師抽成報表" at bounding box center [78, 360] width 144 height 36
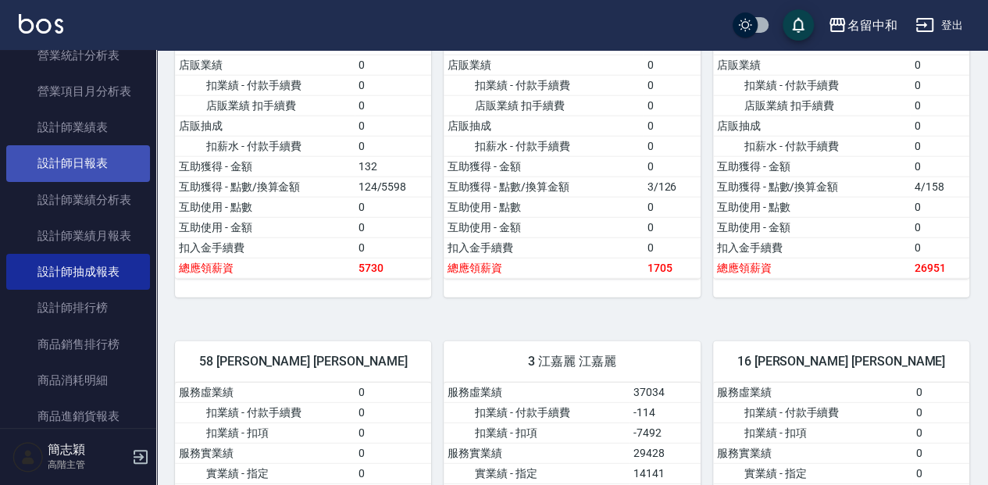
scroll to position [1041, 0]
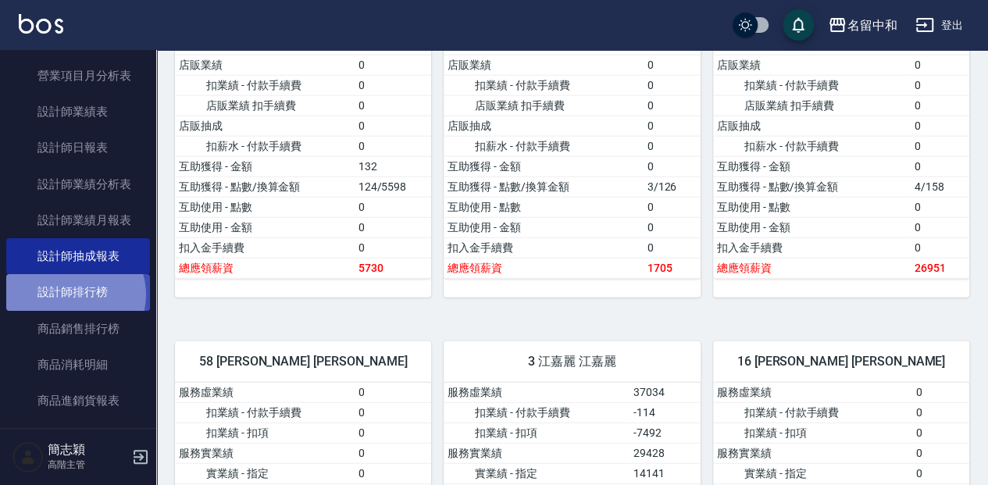
click at [74, 293] on link "設計師排行榜" at bounding box center [78, 292] width 144 height 36
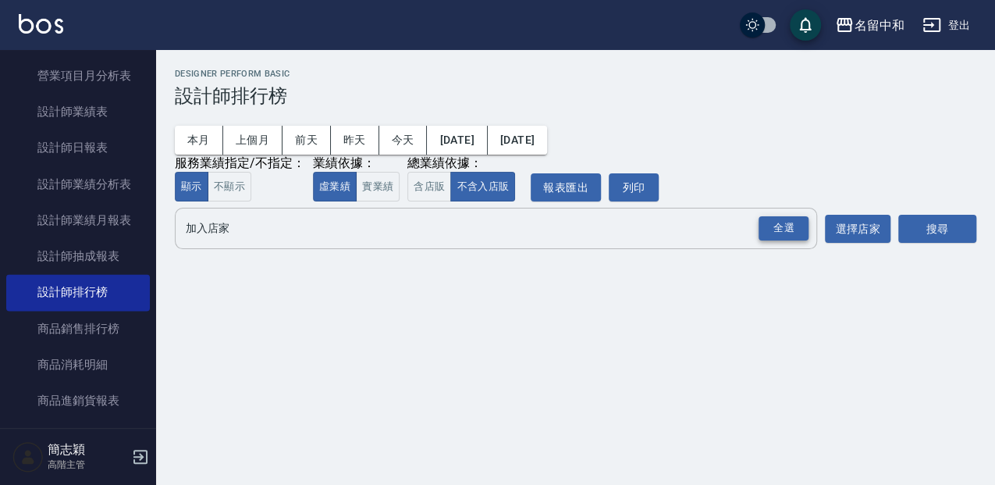
click at [778, 236] on div "全選" at bounding box center [784, 228] width 50 height 24
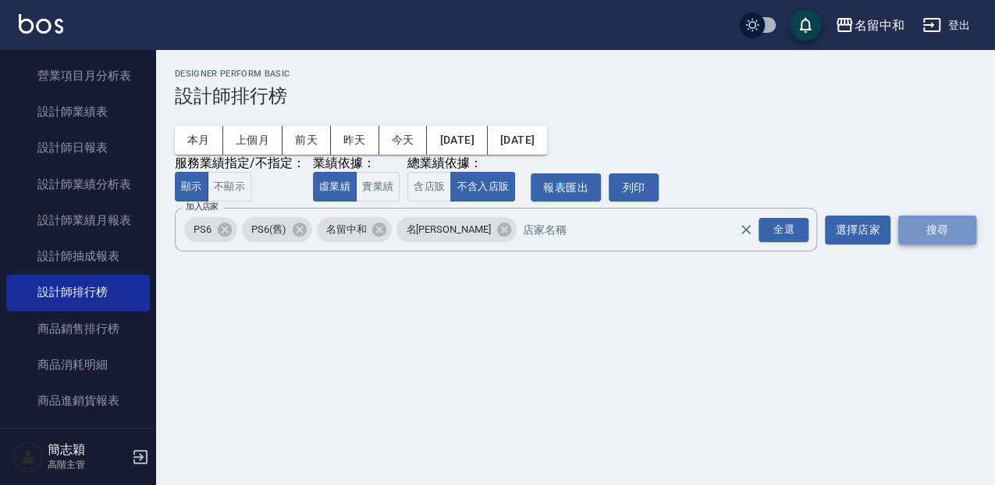
click at [926, 222] on button "搜尋" at bounding box center [938, 229] width 78 height 29
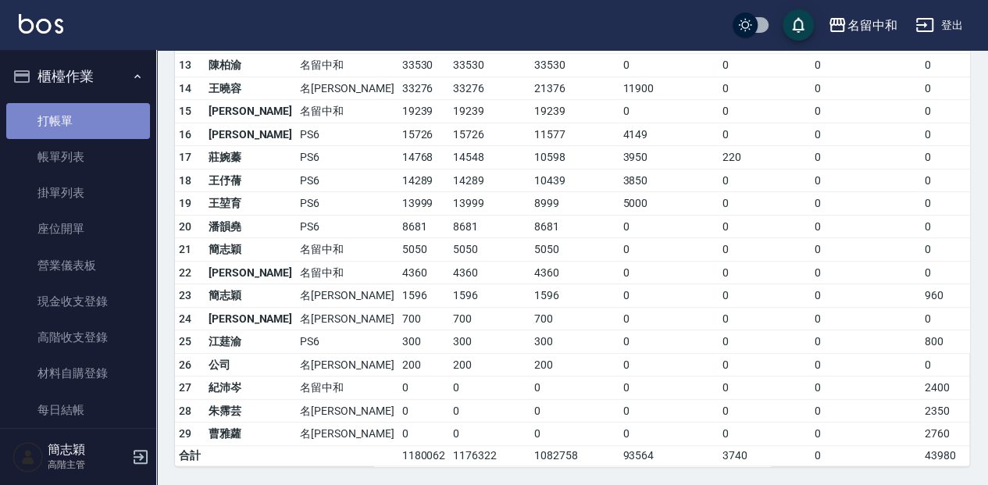
click at [101, 119] on link "打帳單" at bounding box center [78, 121] width 144 height 36
